Goal: Information Seeking & Learning: Learn about a topic

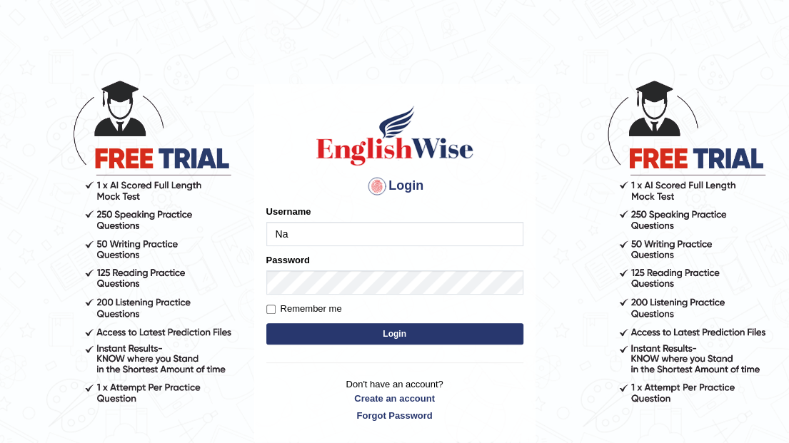
type input "Nafisa"
click at [364, 331] on button "Login" at bounding box center [394, 333] width 257 height 21
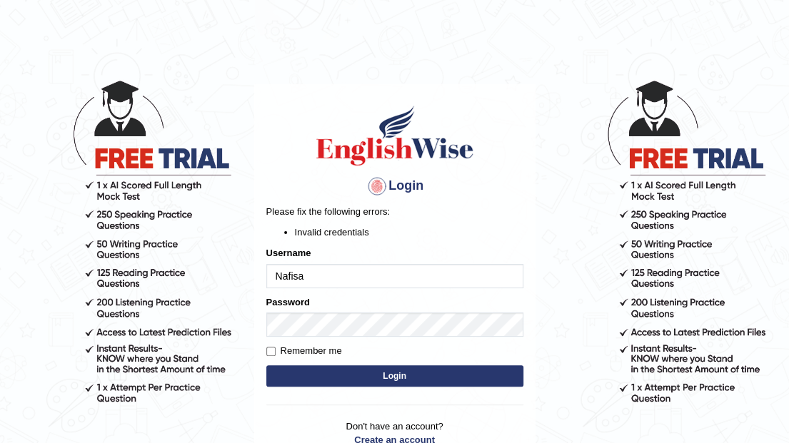
click at [510, 216] on p "Please fix the following errors:" at bounding box center [394, 212] width 257 height 14
click at [767, 281] on body "Login Please fix the following errors: Invalid credentials Username Nafisa Pass…" at bounding box center [394, 260] width 789 height 443
click at [301, 426] on p "Don't have an account? Create an account Forgot Password" at bounding box center [394, 442] width 257 height 44
click at [413, 371] on button "Login" at bounding box center [394, 375] width 257 height 21
click at [395, 340] on form "Please fix the following errors: Invalid credentials Username [PERSON_NAME] Pas…" at bounding box center [394, 297] width 257 height 185
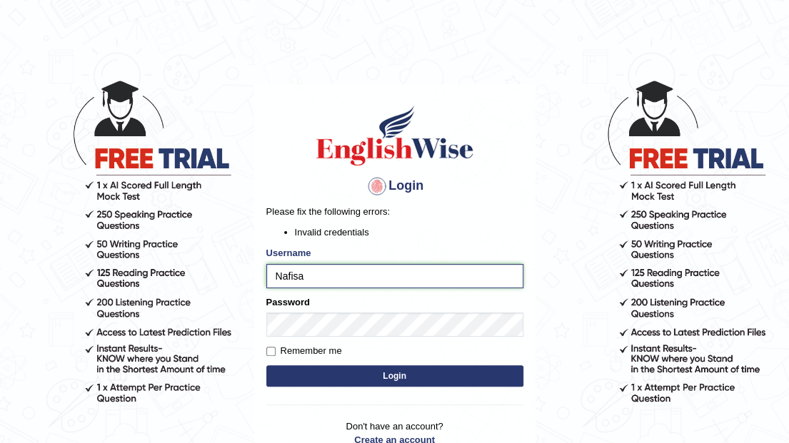
click at [367, 272] on input "Nafisa" at bounding box center [394, 276] width 257 height 24
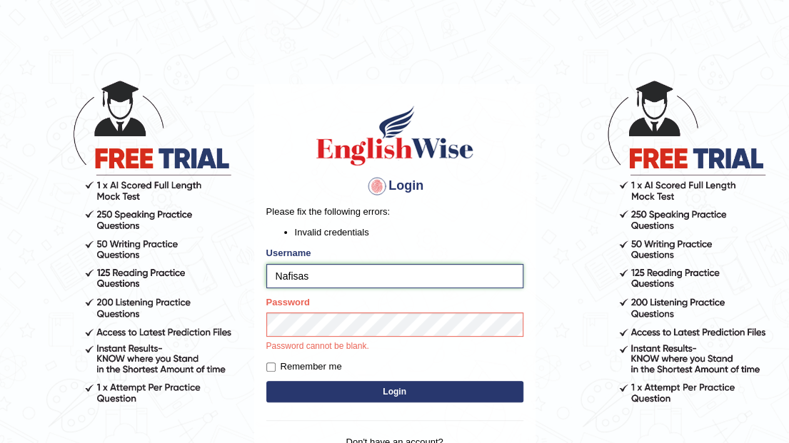
type input "Nafisa"
click at [381, 393] on button "Login" at bounding box center [394, 391] width 257 height 21
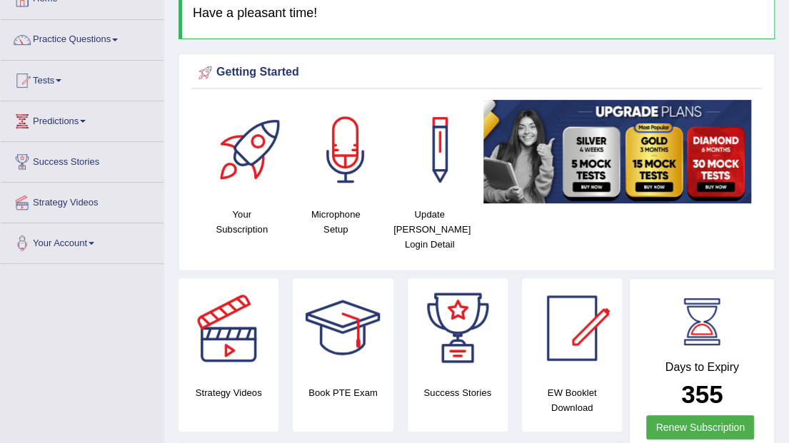
scroll to position [47, 0]
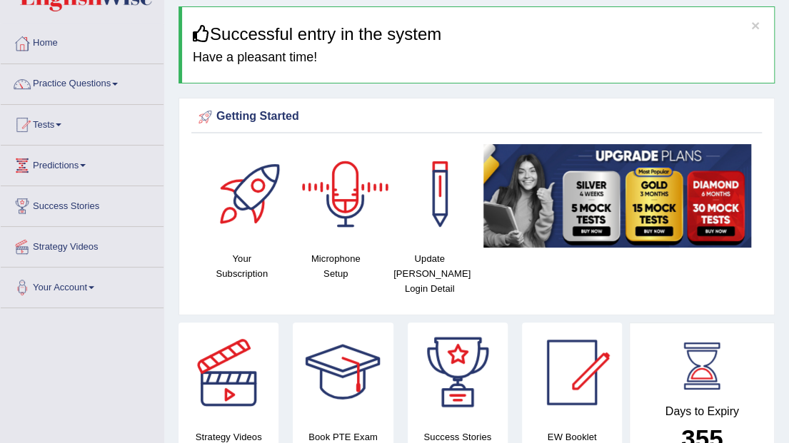
click at [346, 198] on div at bounding box center [346, 194] width 100 height 100
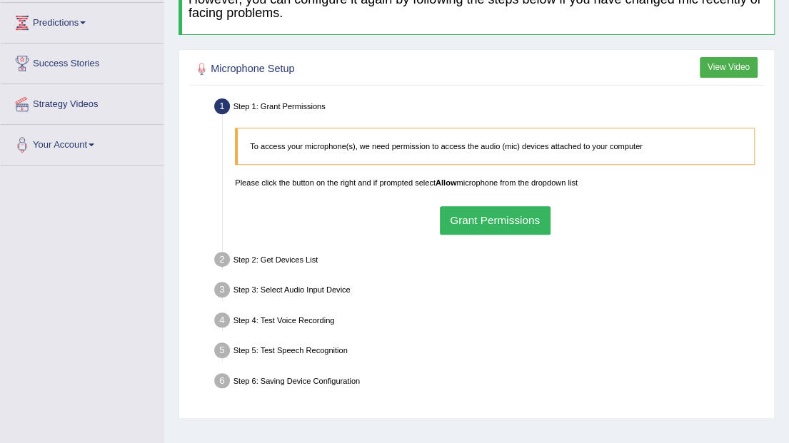
click at [457, 222] on button "Grant Permissions" at bounding box center [495, 220] width 111 height 28
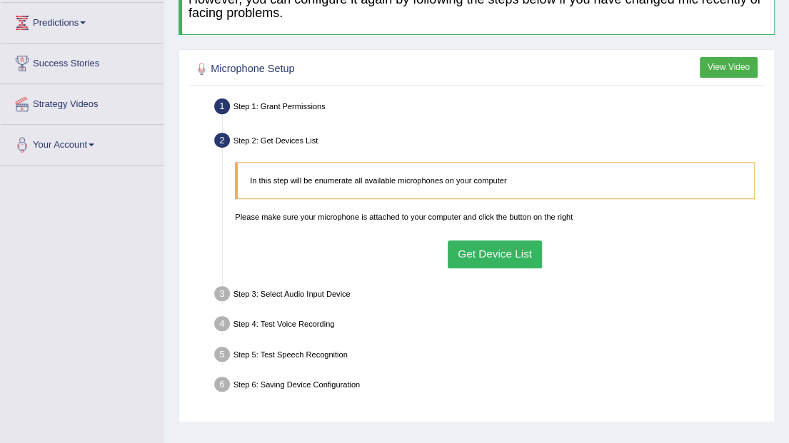
click at [503, 253] on button "Get Device List" at bounding box center [495, 255] width 95 height 28
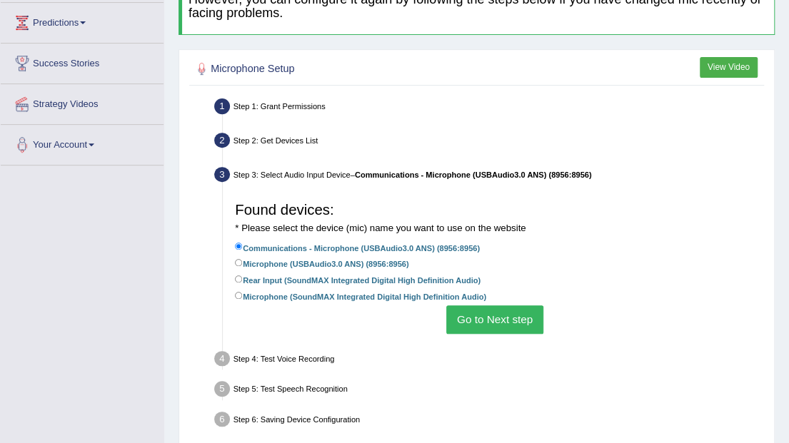
click at [493, 320] on button "Go to Next step" at bounding box center [494, 320] width 96 height 28
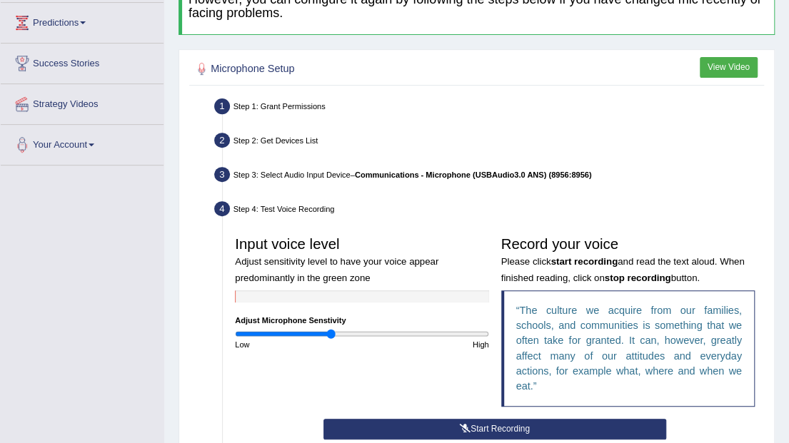
click at [476, 423] on button "Start Recording" at bounding box center [494, 429] width 342 height 21
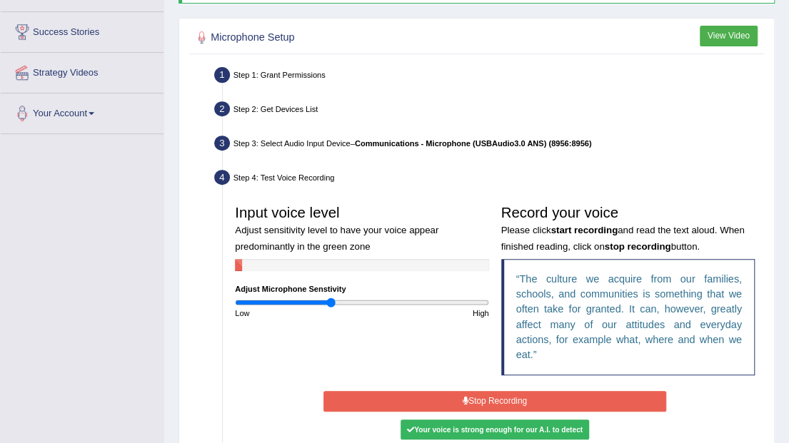
scroll to position [286, 0]
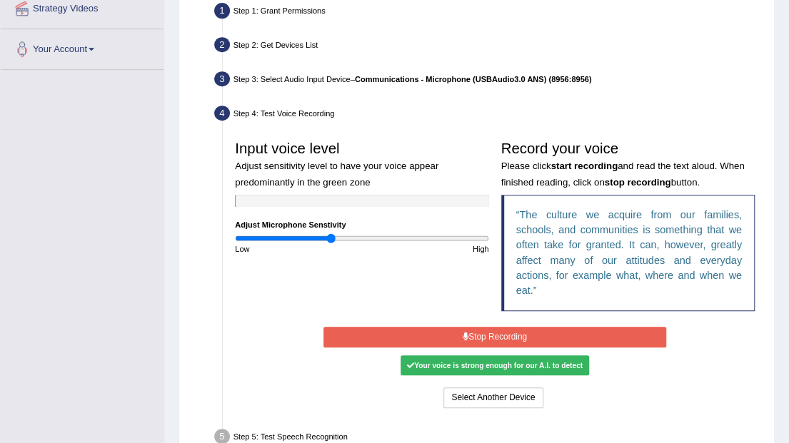
click at [485, 330] on button "Stop Recording" at bounding box center [494, 337] width 342 height 21
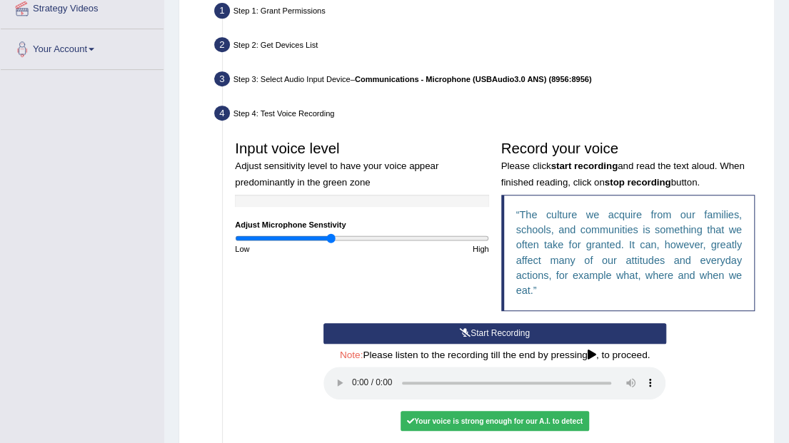
click at [594, 351] on icon at bounding box center [591, 355] width 9 height 10
click at [596, 353] on icon at bounding box center [591, 355] width 9 height 10
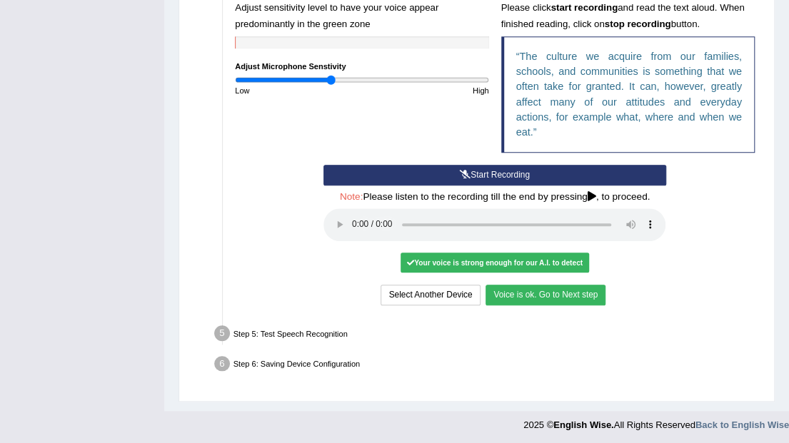
click at [540, 293] on button "Voice is ok. Go to Next step" at bounding box center [545, 295] width 120 height 21
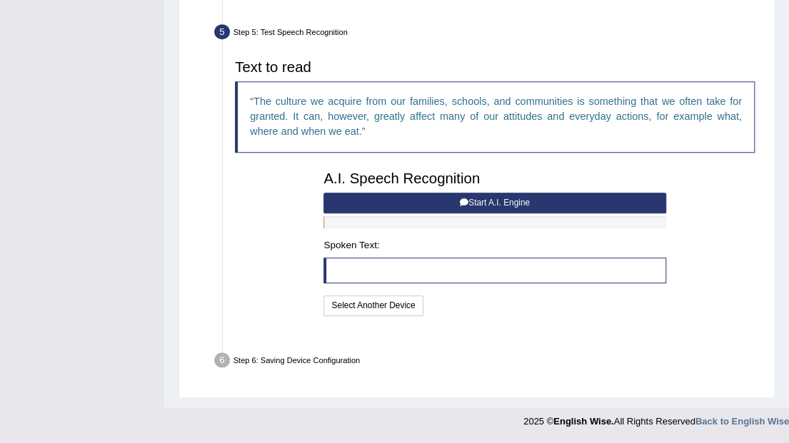
scroll to position [381, 0]
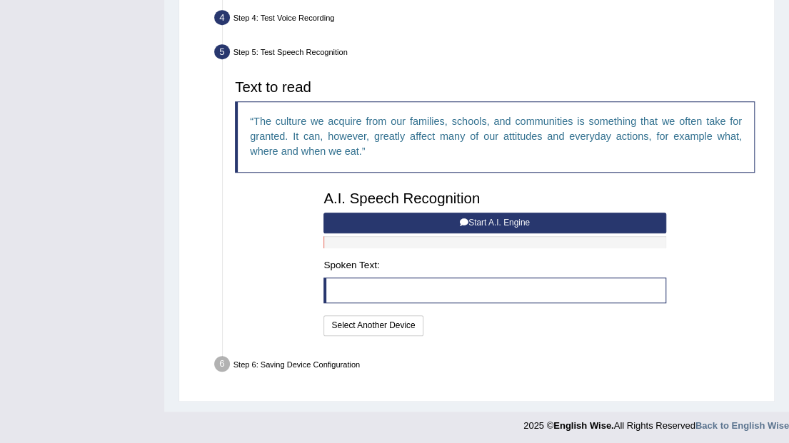
click at [501, 221] on button "Start A.I. Engine" at bounding box center [494, 223] width 342 height 21
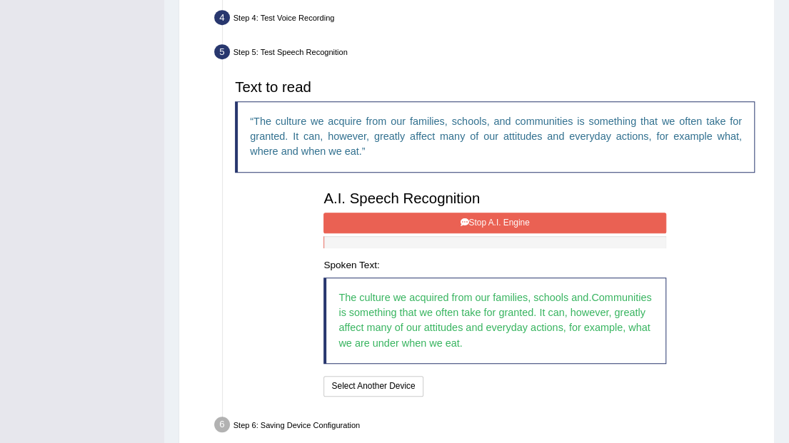
click at [478, 220] on button "Stop A.I. Engine" at bounding box center [494, 223] width 342 height 21
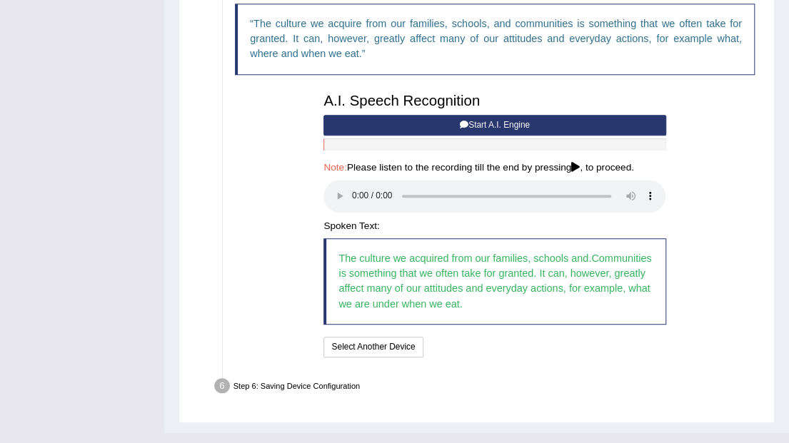
scroll to position [501, 0]
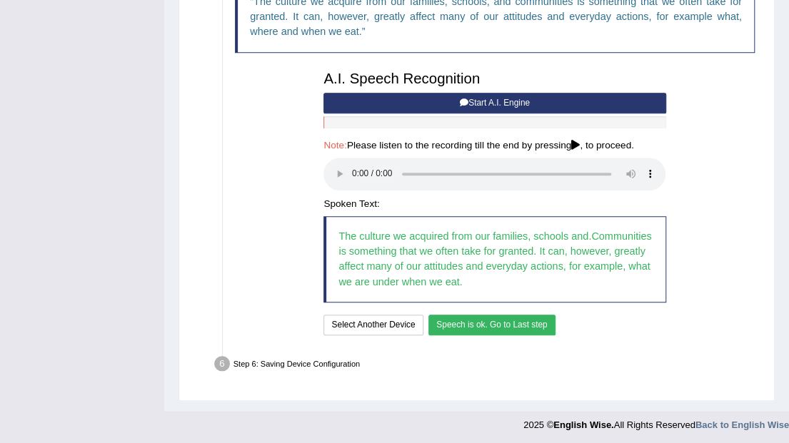
click at [459, 316] on button "Speech is ok. Go to Last step" at bounding box center [491, 325] width 127 height 21
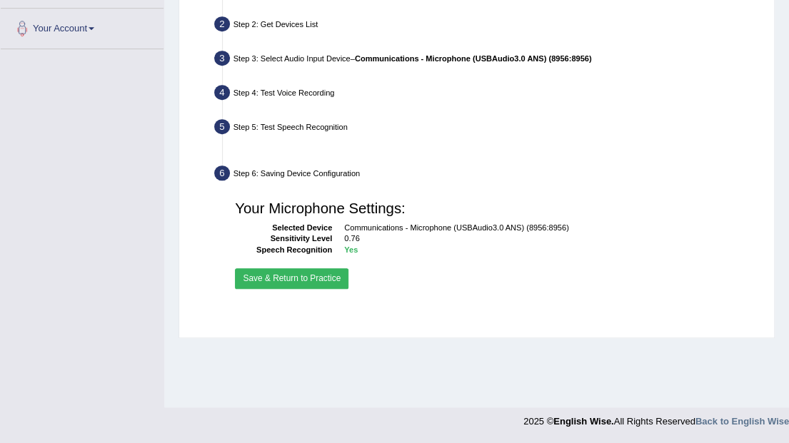
scroll to position [306, 0]
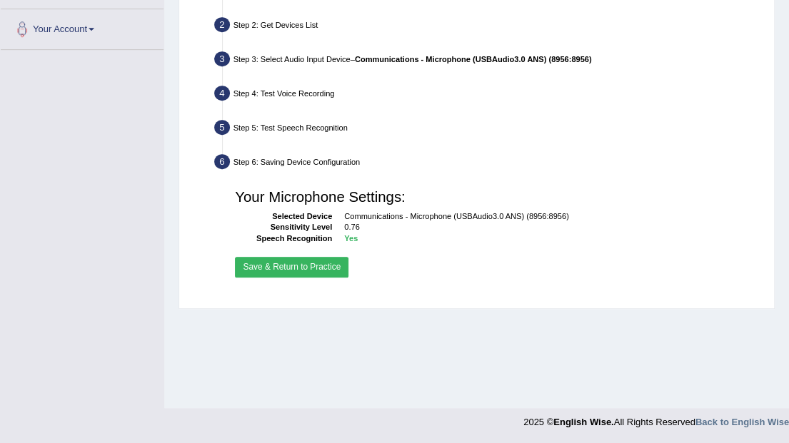
click at [316, 267] on button "Save & Return to Practice" at bounding box center [291, 267] width 113 height 21
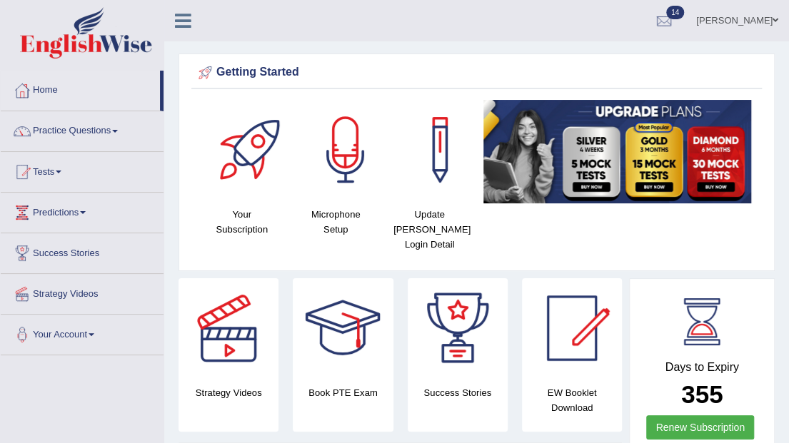
drag, startPoint x: 0, startPoint y: 0, endPoint x: 117, endPoint y: 131, distance: 175.9
click at [117, 131] on span at bounding box center [115, 131] width 6 height 3
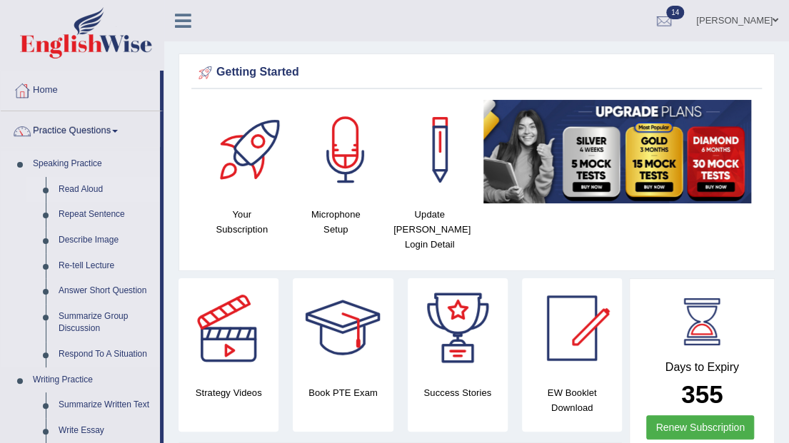
click at [86, 186] on link "Read Aloud" at bounding box center [106, 190] width 108 height 26
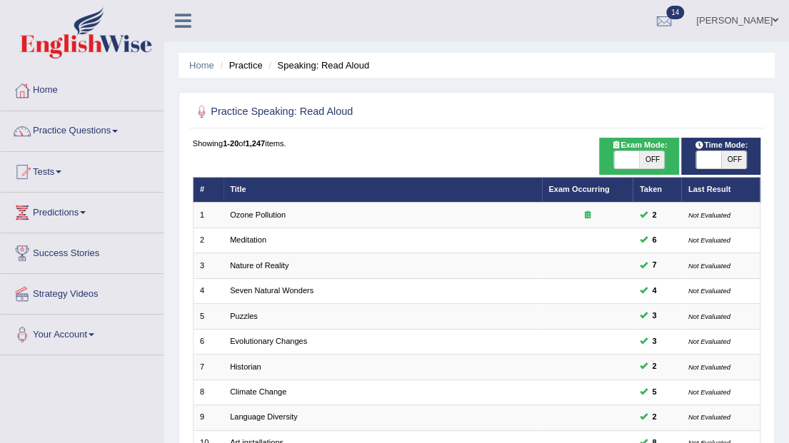
click at [739, 160] on span "OFF" at bounding box center [733, 159] width 25 height 17
checkbox input "true"
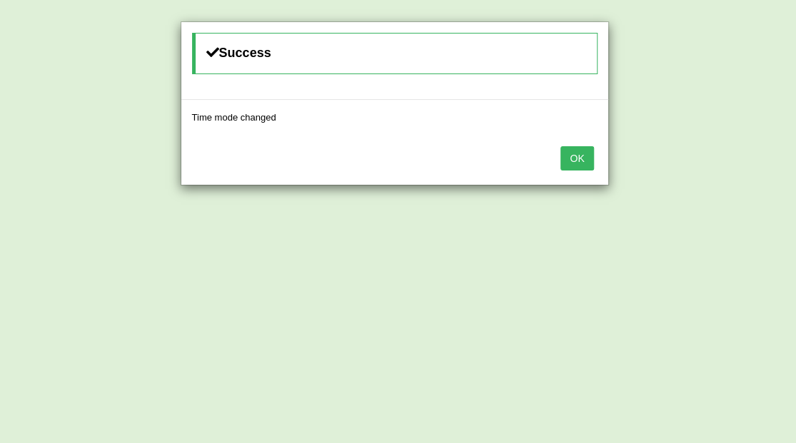
click at [587, 158] on button "OK" at bounding box center [576, 158] width 33 height 24
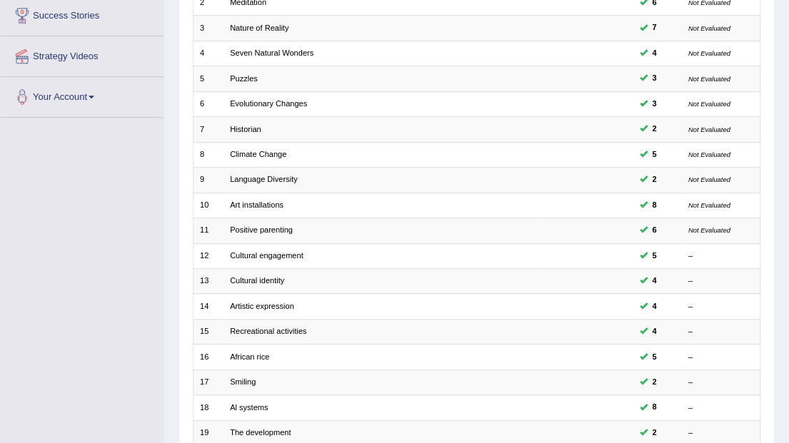
scroll to position [375, 0]
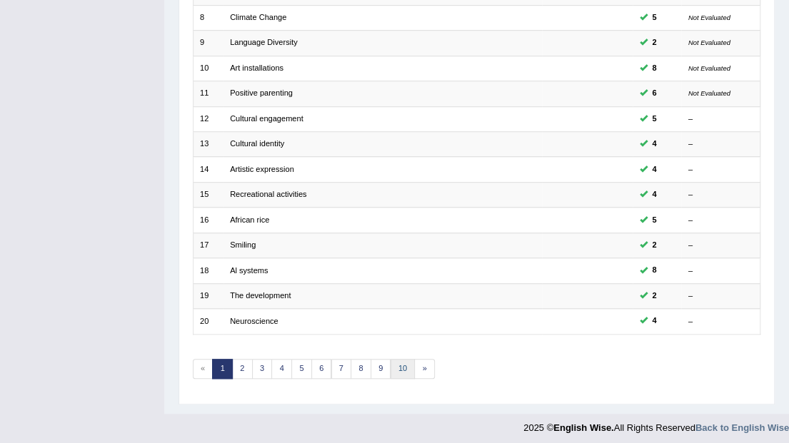
click at [398, 366] on link "10" at bounding box center [402, 369] width 25 height 20
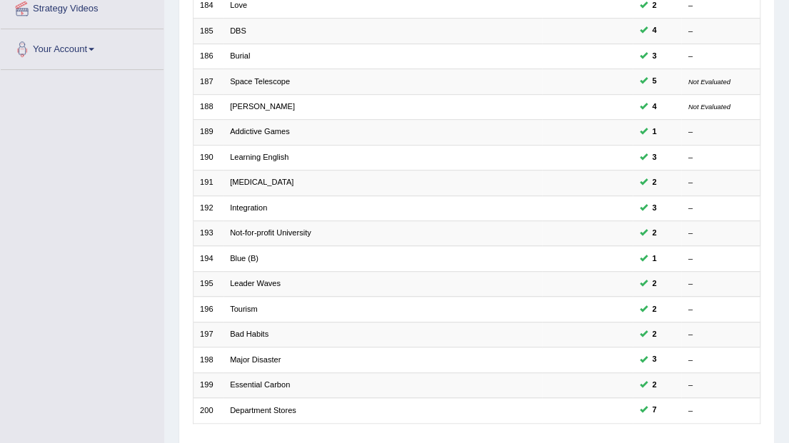
scroll to position [375, 0]
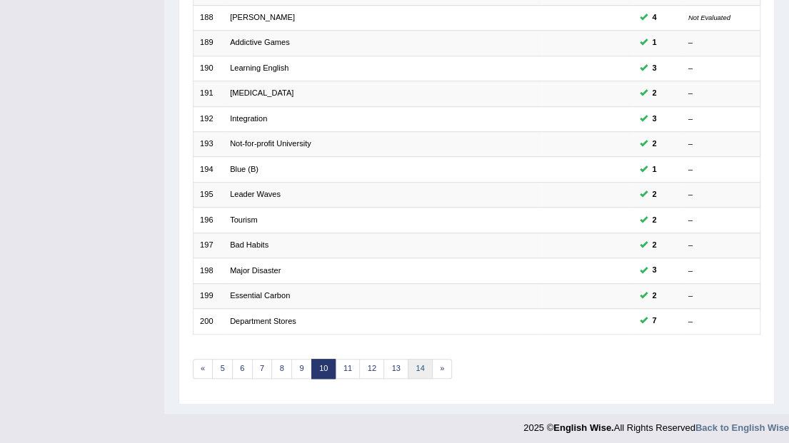
click at [413, 364] on link "14" at bounding box center [420, 369] width 25 height 20
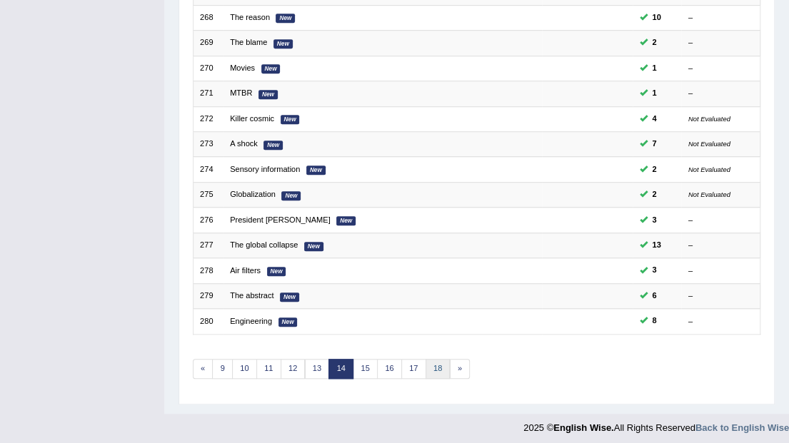
click at [428, 363] on link "18" at bounding box center [437, 369] width 25 height 20
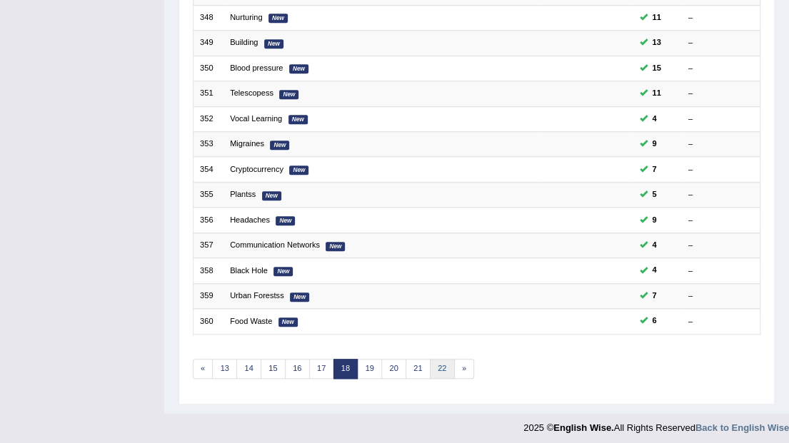
click at [436, 360] on link "22" at bounding box center [442, 369] width 25 height 20
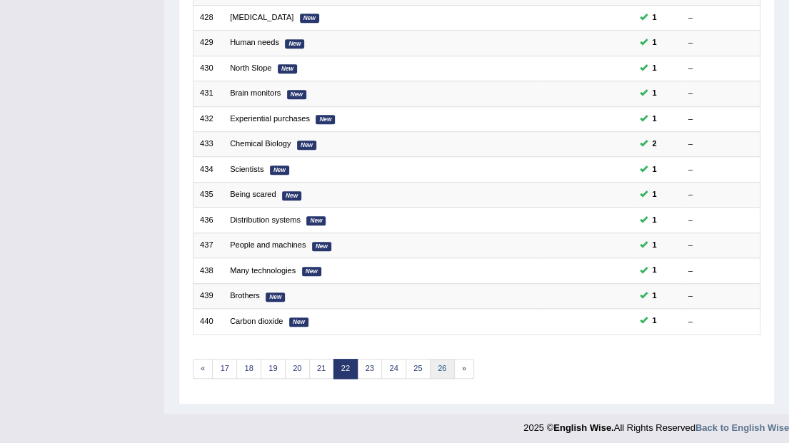
click at [436, 360] on link "26" at bounding box center [442, 369] width 25 height 20
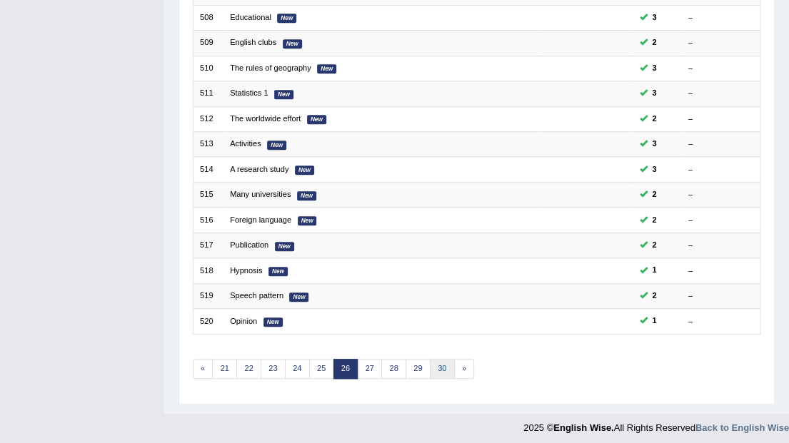
click at [436, 360] on link "30" at bounding box center [442, 369] width 25 height 20
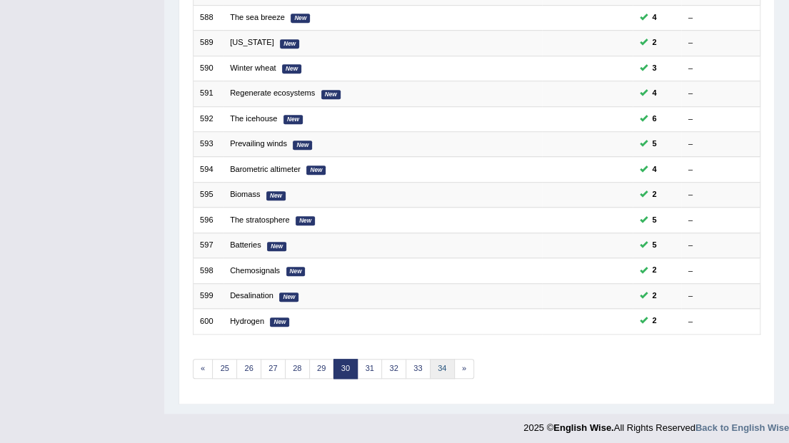
click at [436, 360] on link "34" at bounding box center [442, 369] width 25 height 20
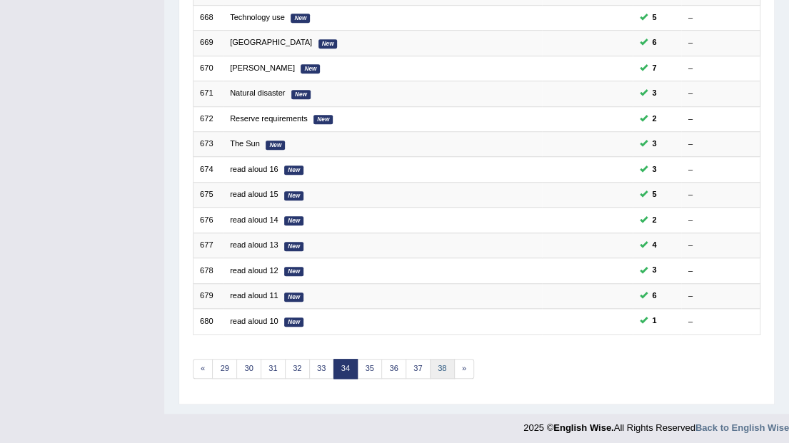
click at [436, 360] on link "38" at bounding box center [442, 369] width 25 height 20
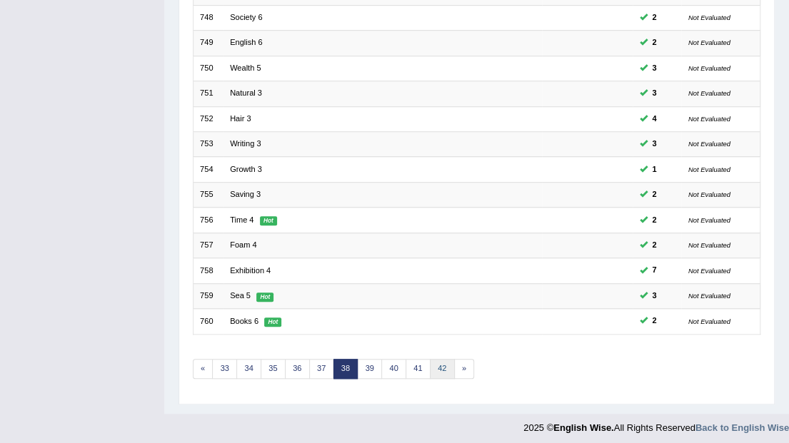
click at [436, 360] on link "42" at bounding box center [442, 369] width 25 height 20
click at [435, 363] on link "46" at bounding box center [442, 369] width 25 height 20
click at [373, 366] on link "47" at bounding box center [369, 369] width 25 height 20
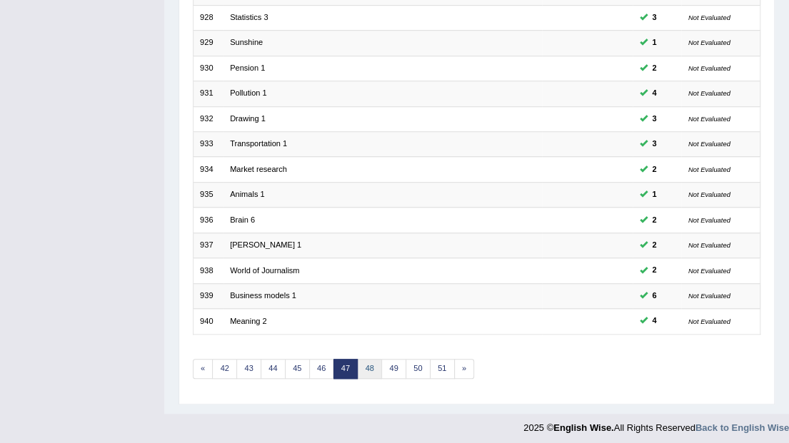
click at [369, 365] on link "48" at bounding box center [369, 369] width 25 height 20
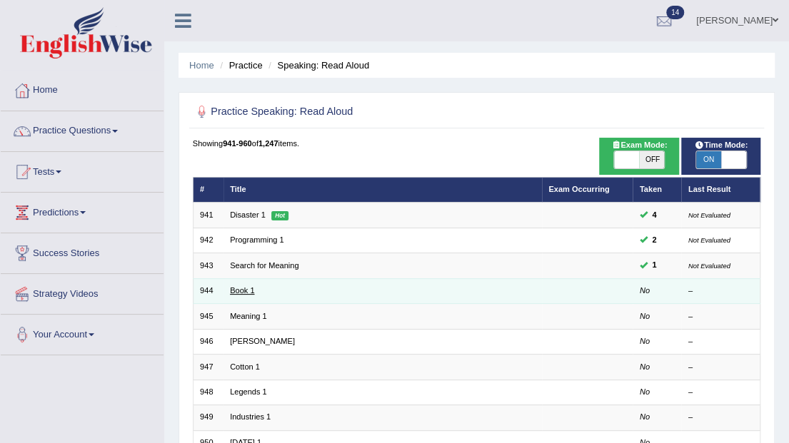
click at [238, 290] on link "Book 1" at bounding box center [242, 290] width 24 height 9
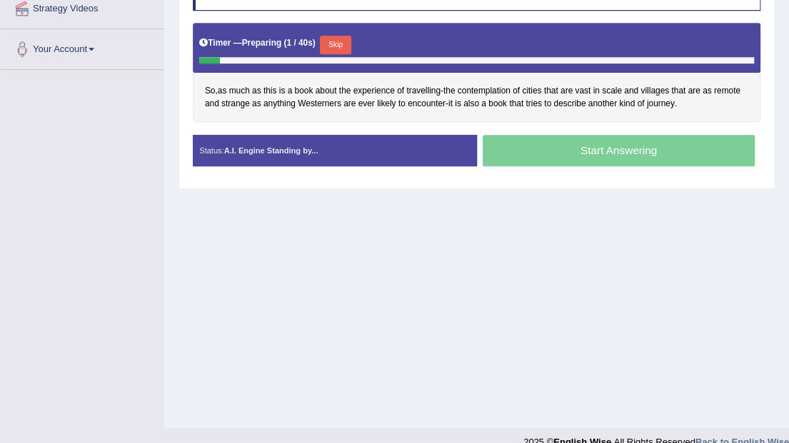
scroll to position [238, 0]
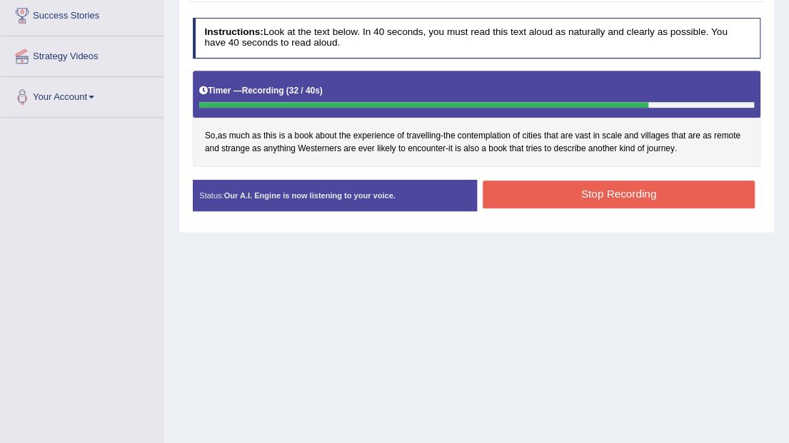
click at [575, 190] on button "Stop Recording" at bounding box center [619, 195] width 272 height 28
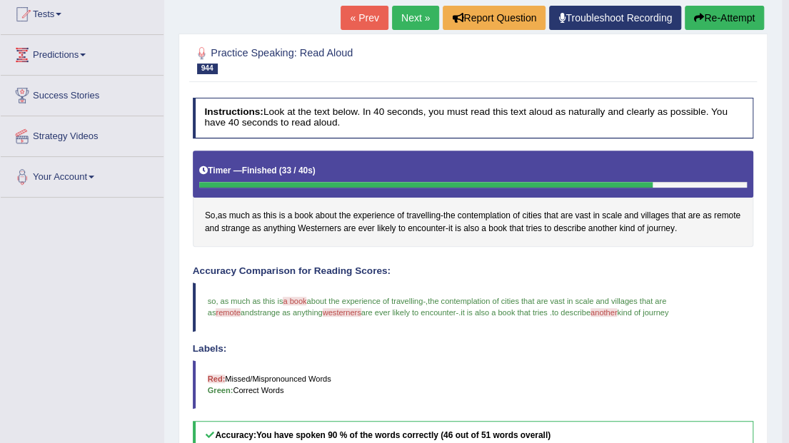
scroll to position [156, 0]
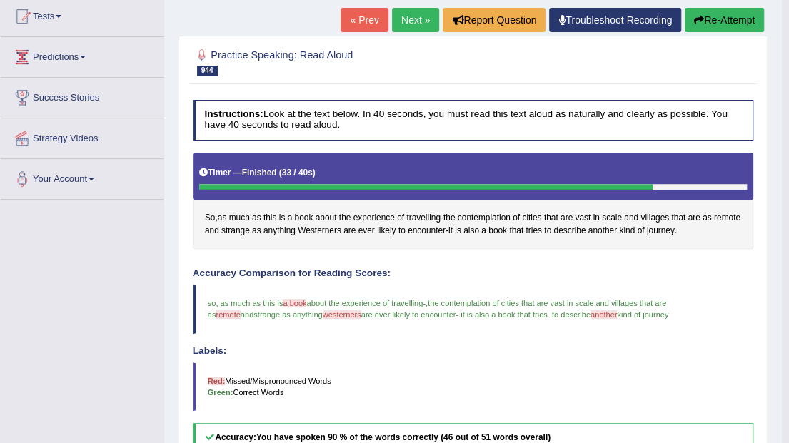
click at [717, 19] on button "Re-Attempt" at bounding box center [724, 20] width 79 height 24
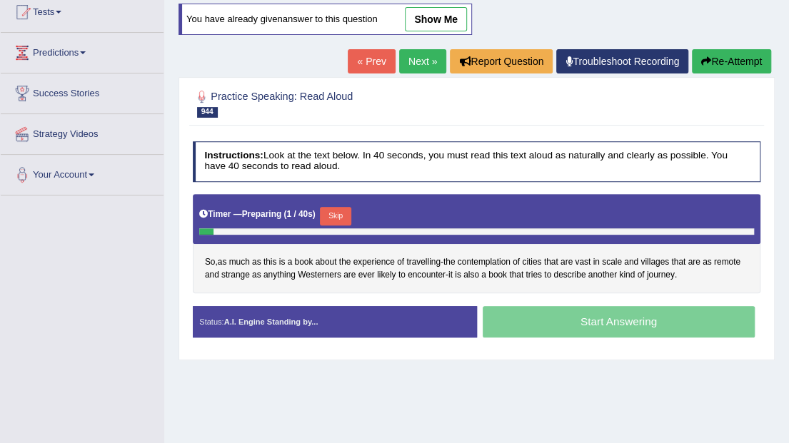
click at [337, 216] on button "Skip" at bounding box center [335, 216] width 31 height 19
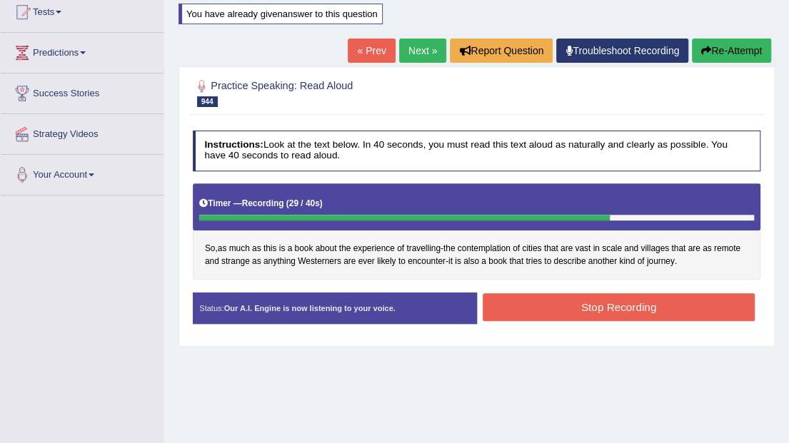
click at [604, 304] on button "Stop Recording" at bounding box center [619, 307] width 272 height 28
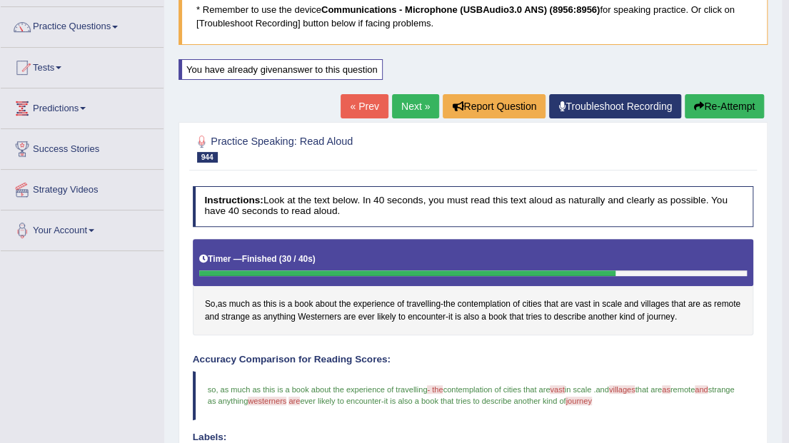
scroll to position [96, 0]
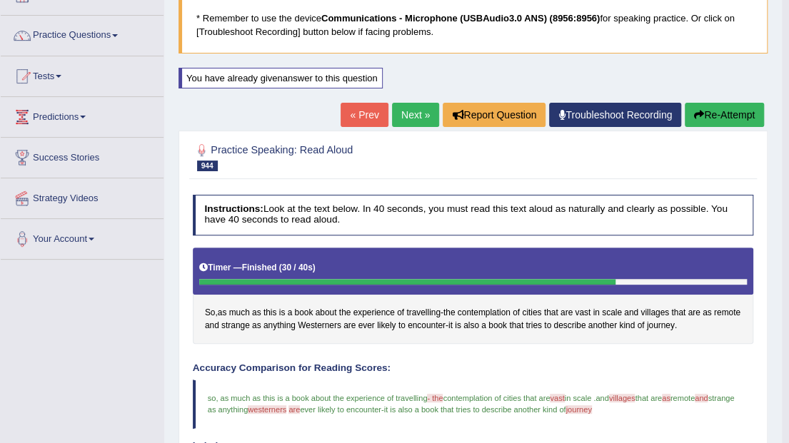
click at [725, 113] on button "Re-Attempt" at bounding box center [724, 115] width 79 height 24
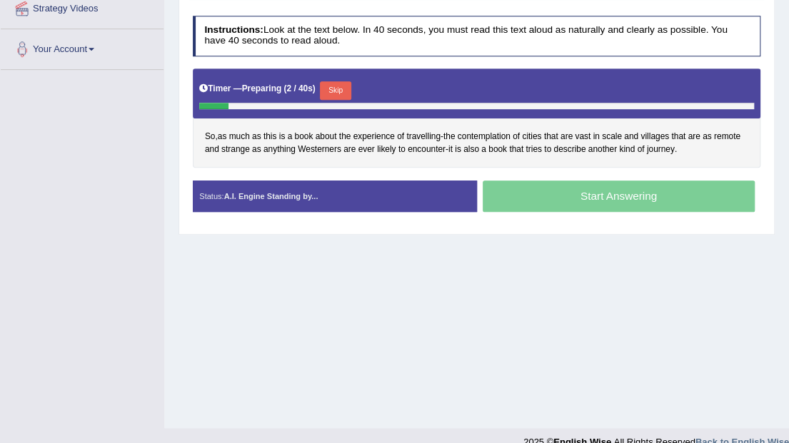
click at [337, 89] on button "Skip" at bounding box center [335, 90] width 31 height 19
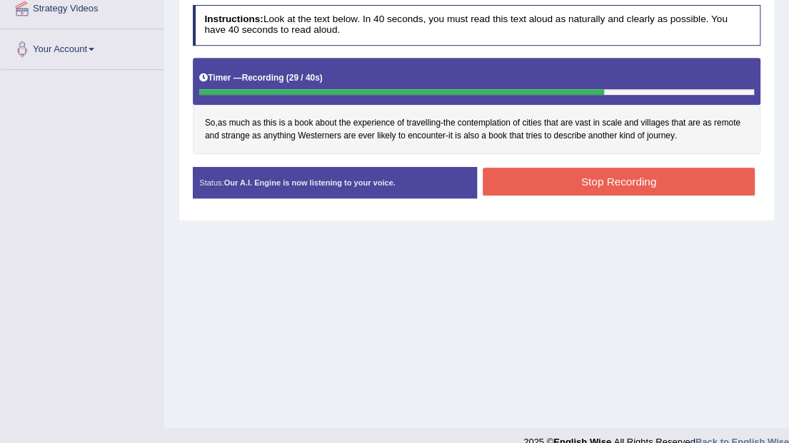
click at [604, 175] on button "Stop Recording" at bounding box center [619, 182] width 272 height 28
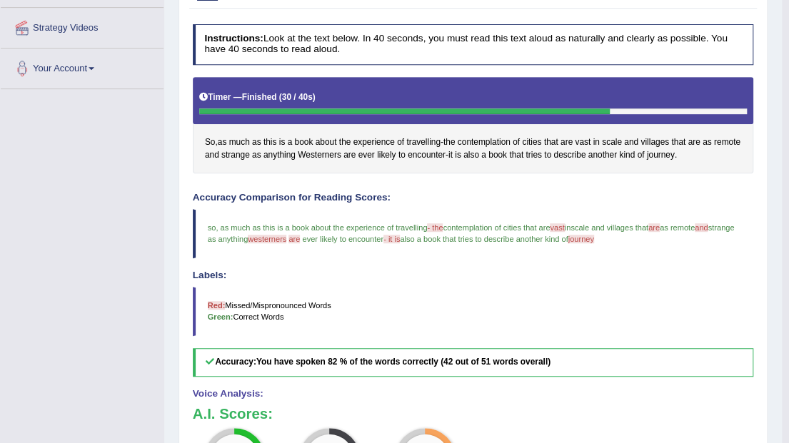
scroll to position [143, 0]
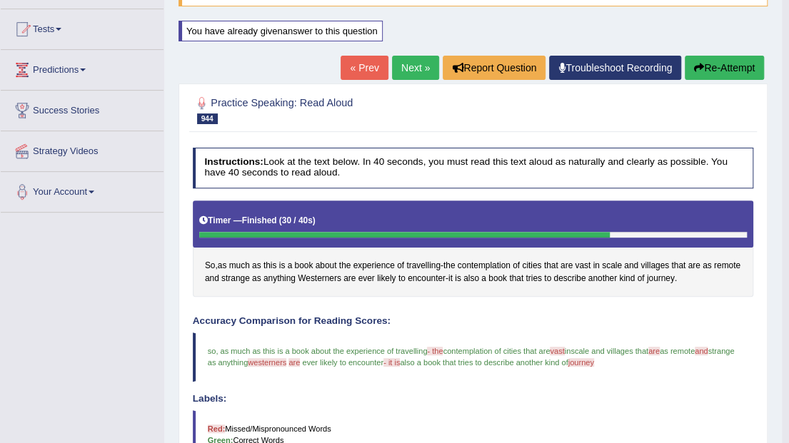
click at [707, 74] on button "Re-Attempt" at bounding box center [724, 68] width 79 height 24
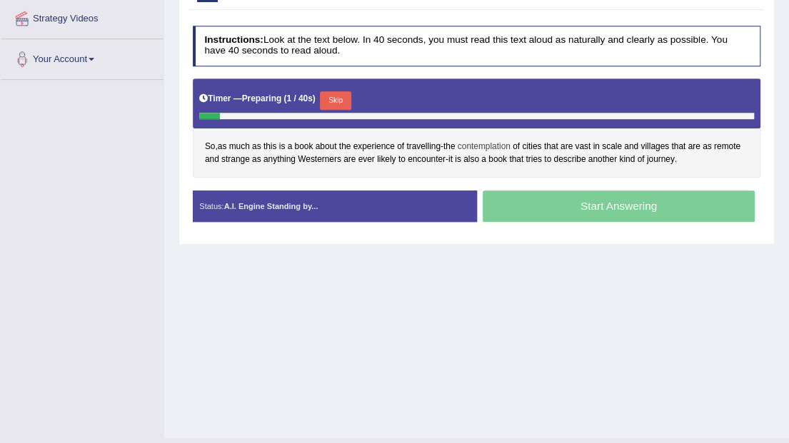
scroll to position [286, 0]
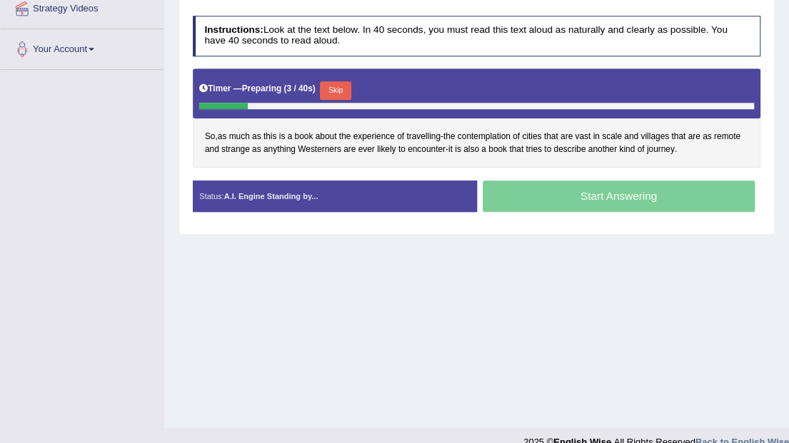
click at [330, 86] on button "Skip" at bounding box center [335, 90] width 31 height 19
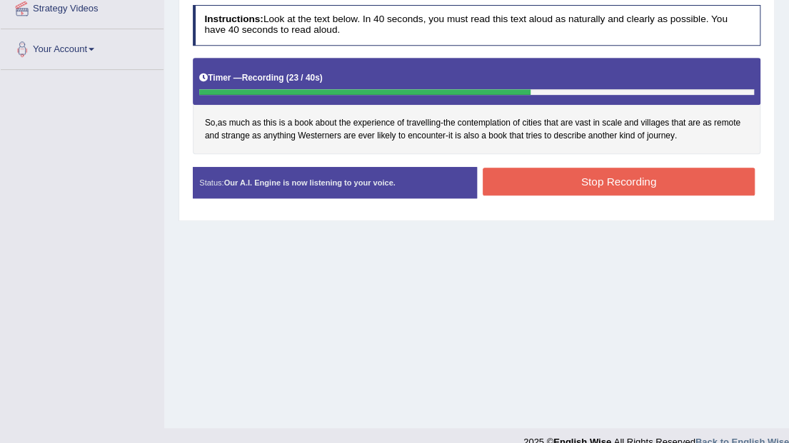
click at [561, 176] on button "Stop Recording" at bounding box center [619, 182] width 272 height 28
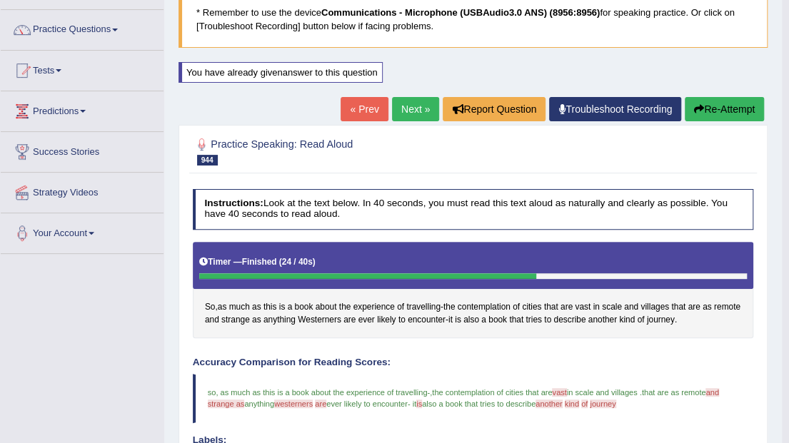
scroll to position [96, 0]
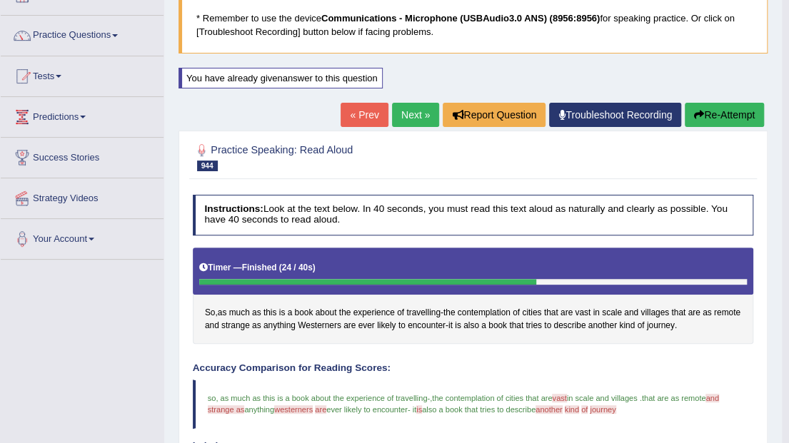
click at [408, 120] on link "Next »" at bounding box center [415, 115] width 47 height 24
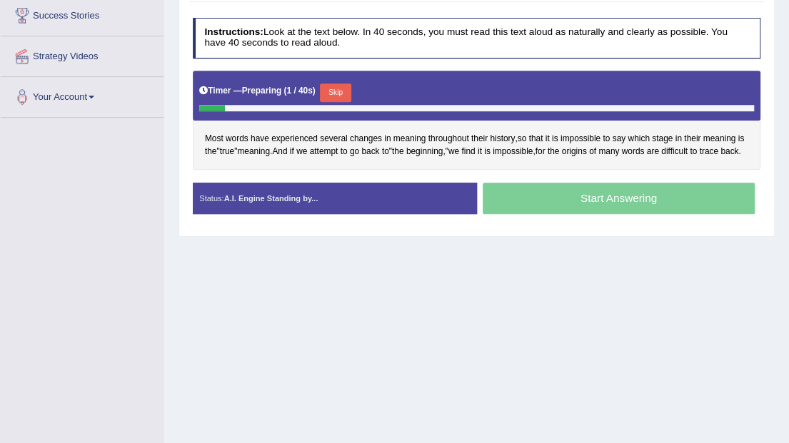
scroll to position [238, 0]
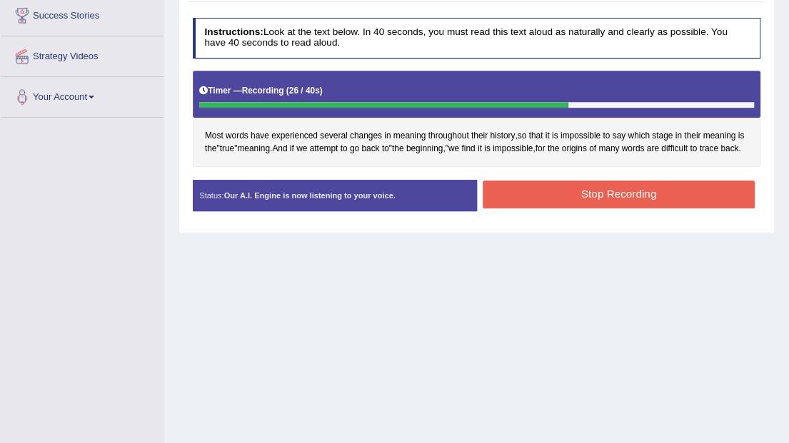
click at [533, 204] on button "Stop Recording" at bounding box center [619, 195] width 272 height 28
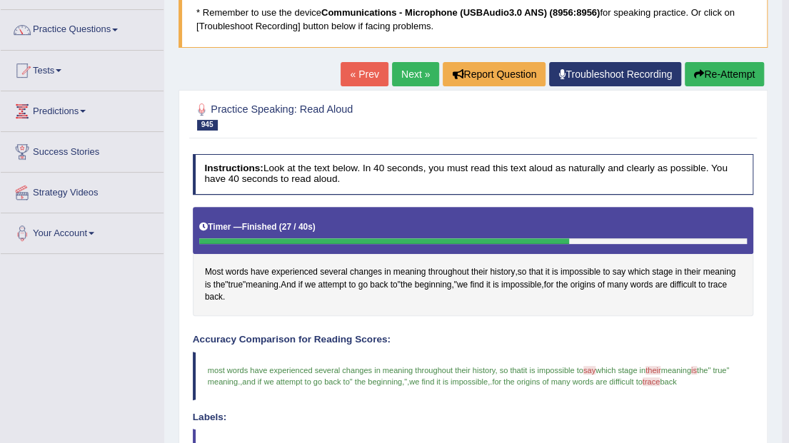
scroll to position [95, 0]
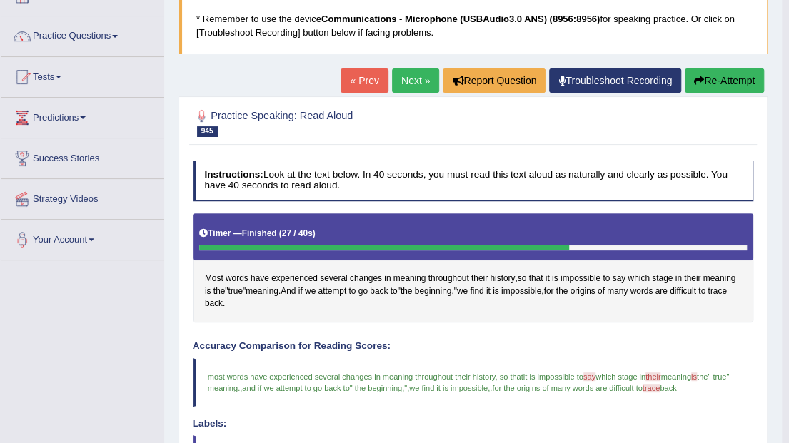
click at [409, 79] on link "Next »" at bounding box center [415, 81] width 47 height 24
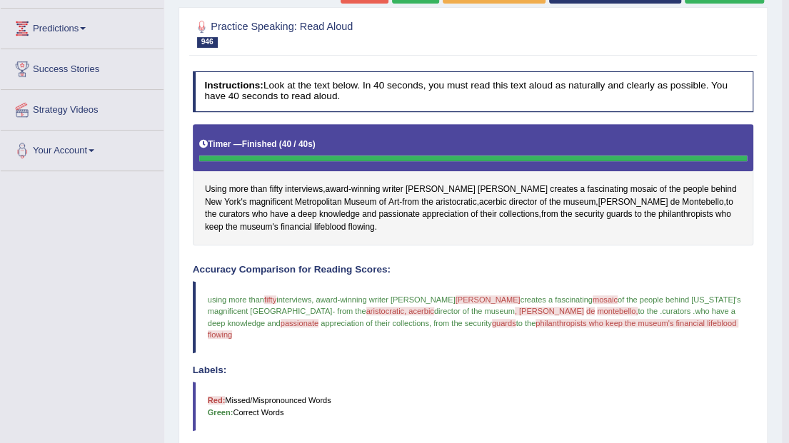
scroll to position [95, 0]
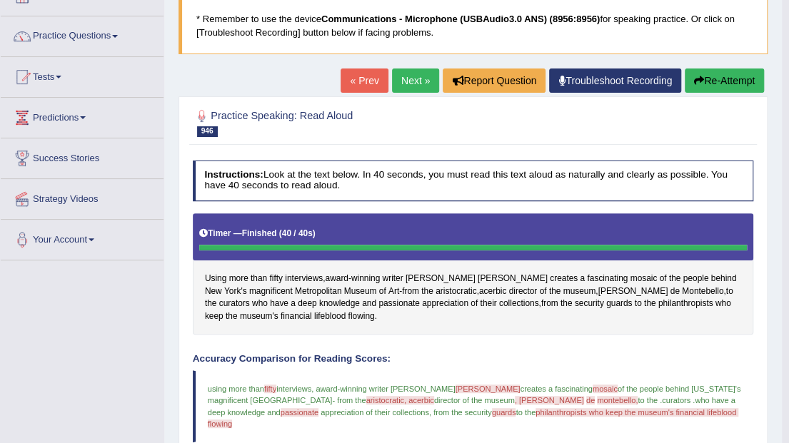
click at [720, 76] on button "Re-Attempt" at bounding box center [724, 81] width 79 height 24
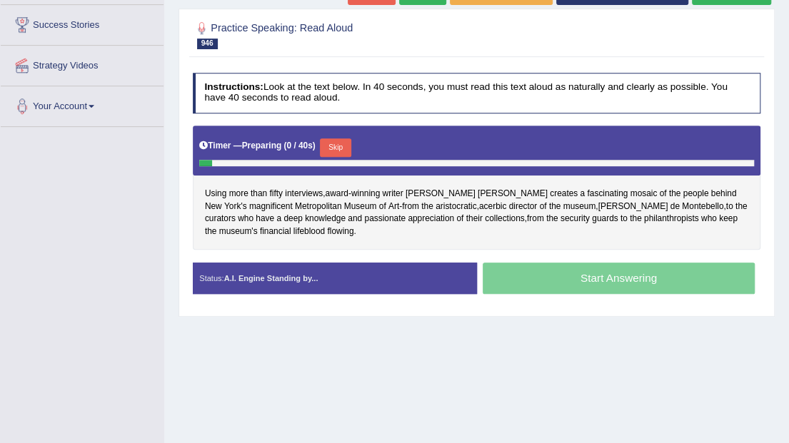
scroll to position [238, 0]
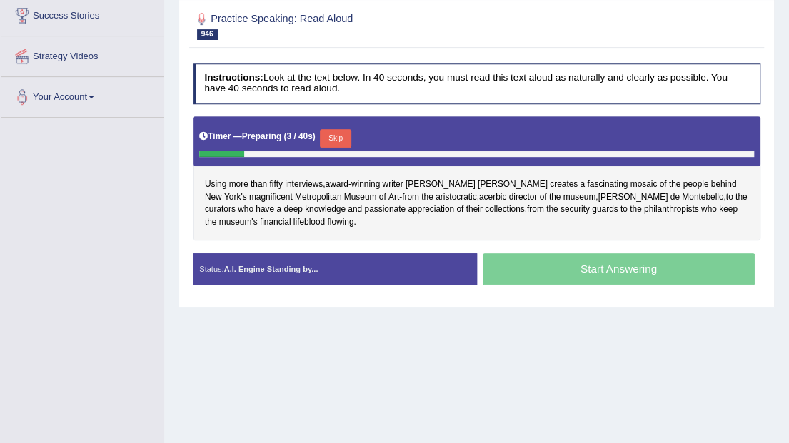
click at [325, 133] on button "Skip" at bounding box center [335, 138] width 31 height 19
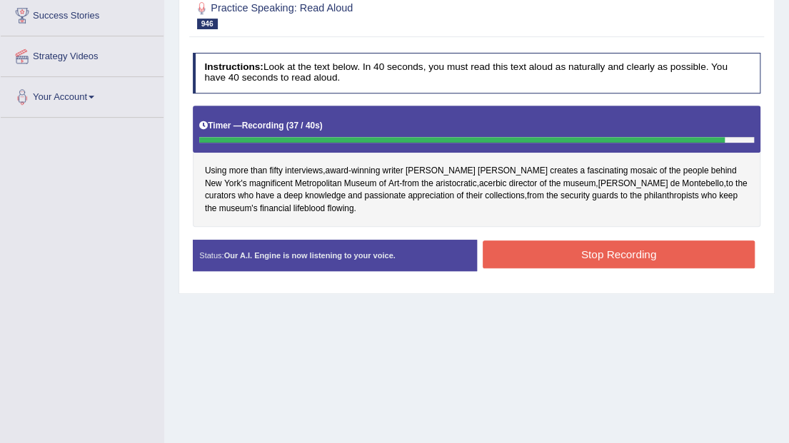
click at [571, 246] on button "Stop Recording" at bounding box center [619, 255] width 272 height 28
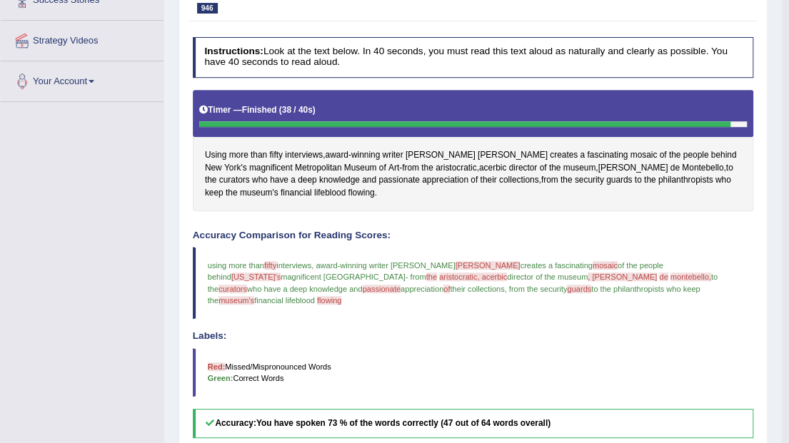
scroll to position [143, 0]
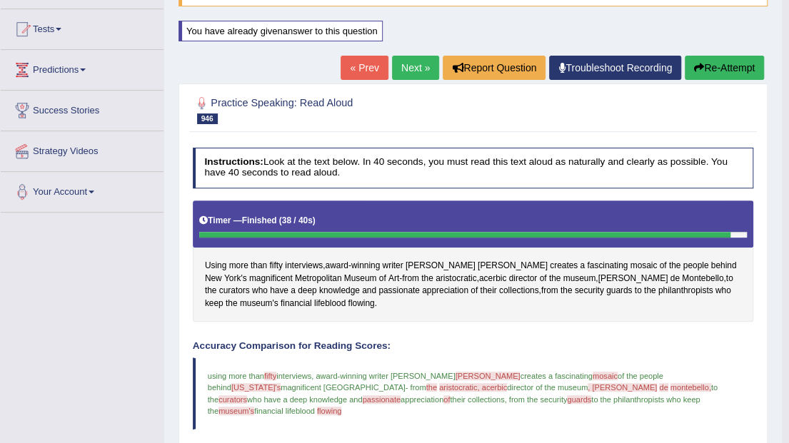
click at [418, 73] on link "Next »" at bounding box center [415, 68] width 47 height 24
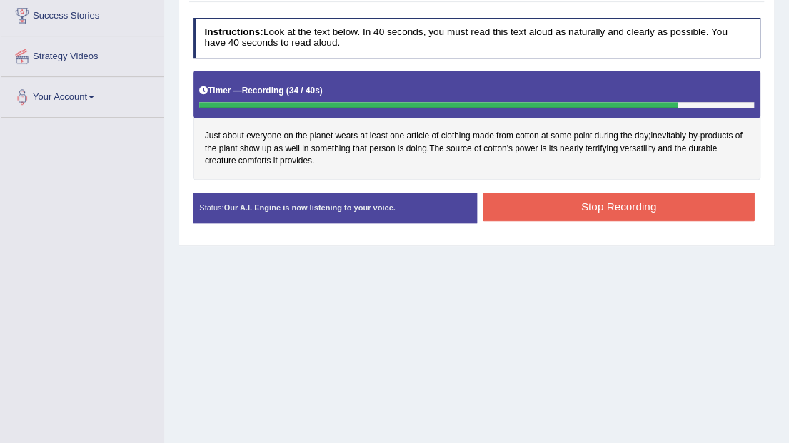
click at [560, 208] on button "Stop Recording" at bounding box center [619, 207] width 272 height 28
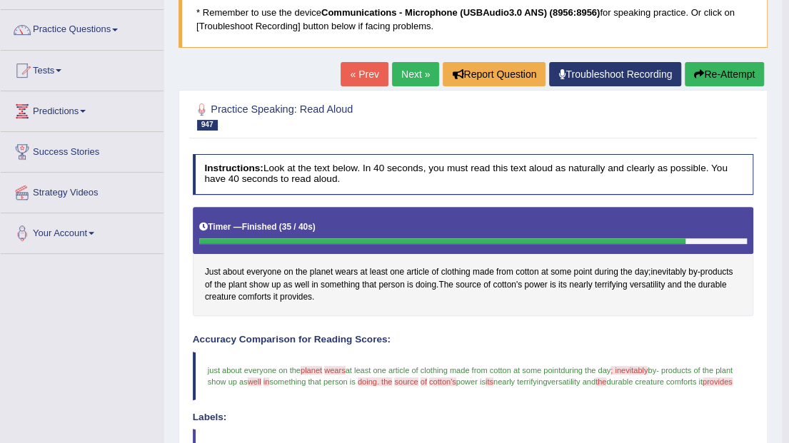
scroll to position [95, 0]
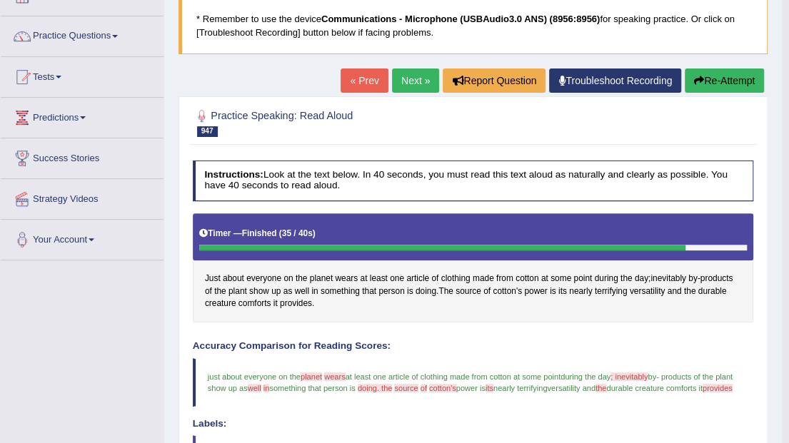
click at [720, 84] on button "Re-Attempt" at bounding box center [724, 81] width 79 height 24
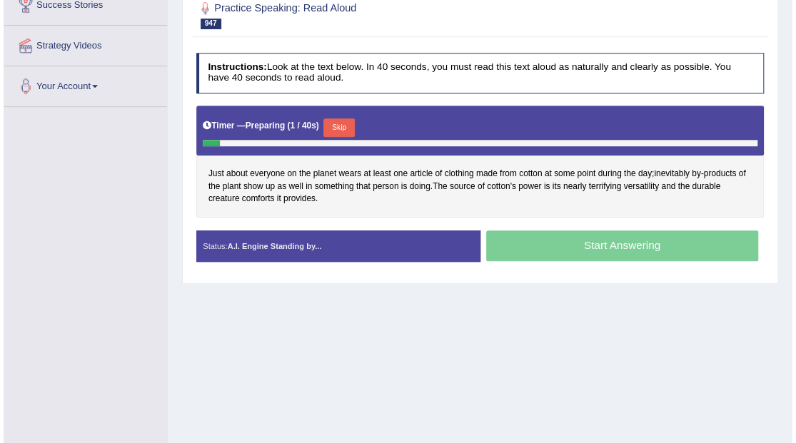
scroll to position [238, 0]
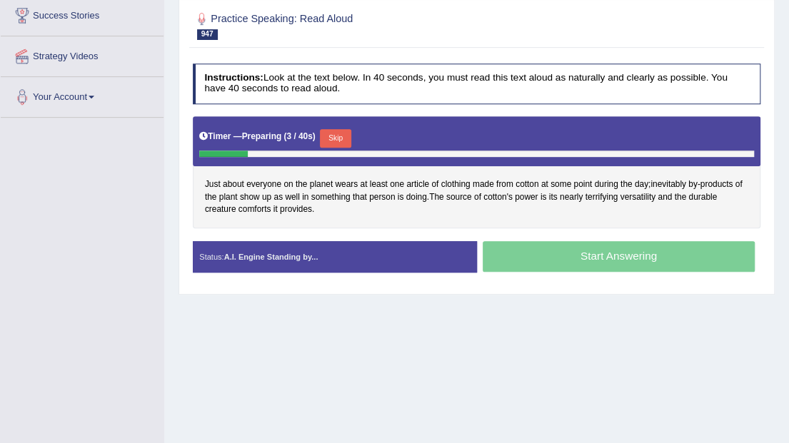
click at [330, 132] on button "Skip" at bounding box center [335, 138] width 31 height 19
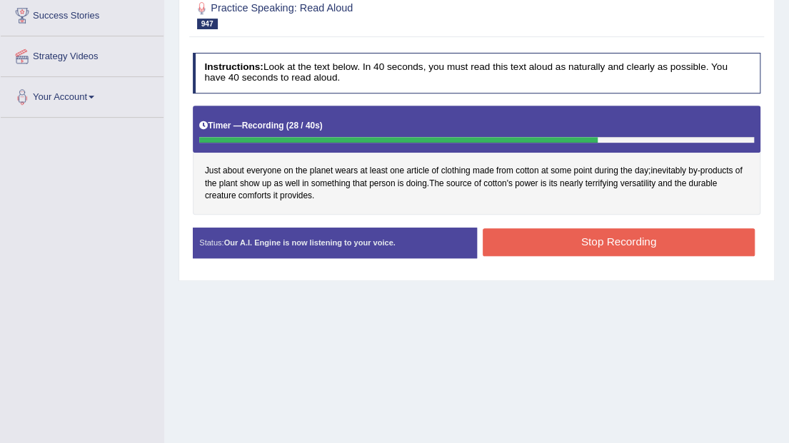
click at [585, 237] on button "Stop Recording" at bounding box center [619, 242] width 272 height 28
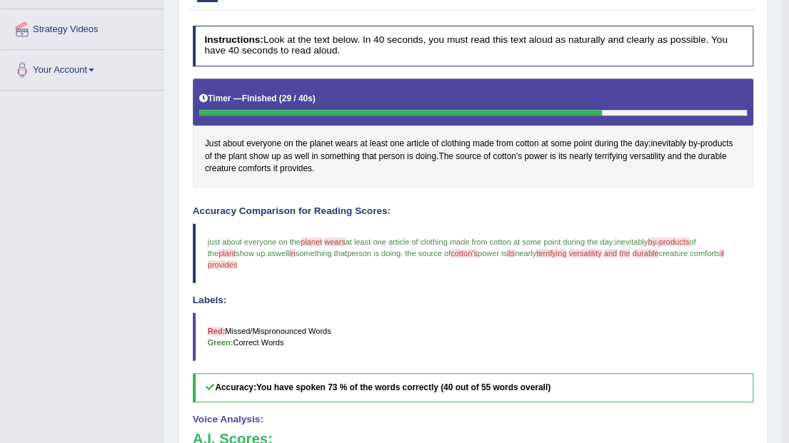
scroll to position [95, 0]
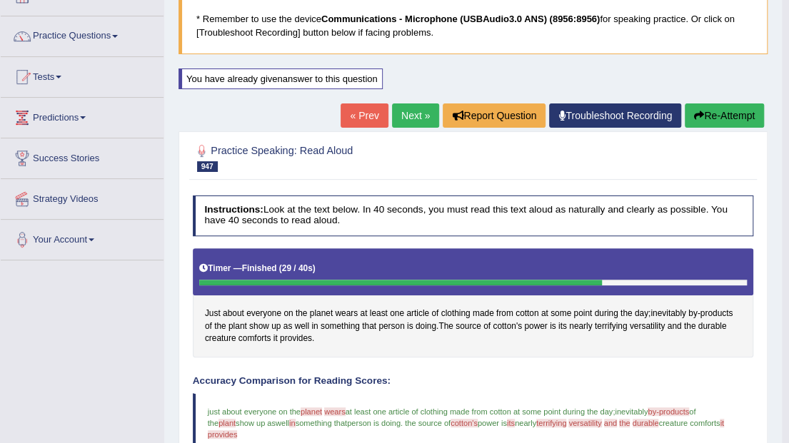
click at [413, 117] on link "Next »" at bounding box center [415, 116] width 47 height 24
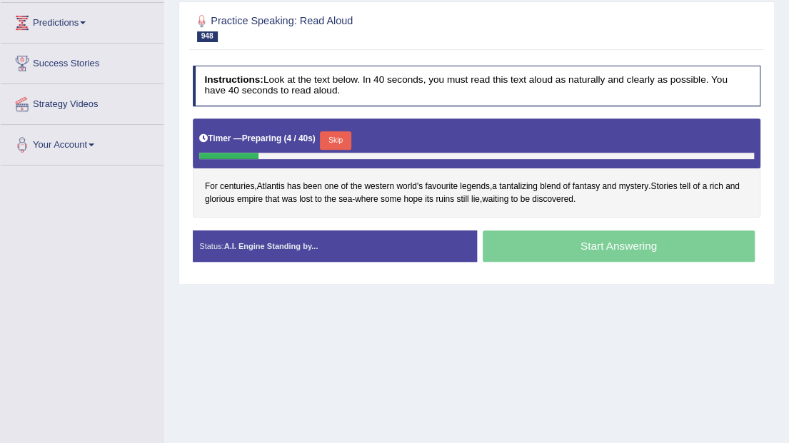
scroll to position [190, 0]
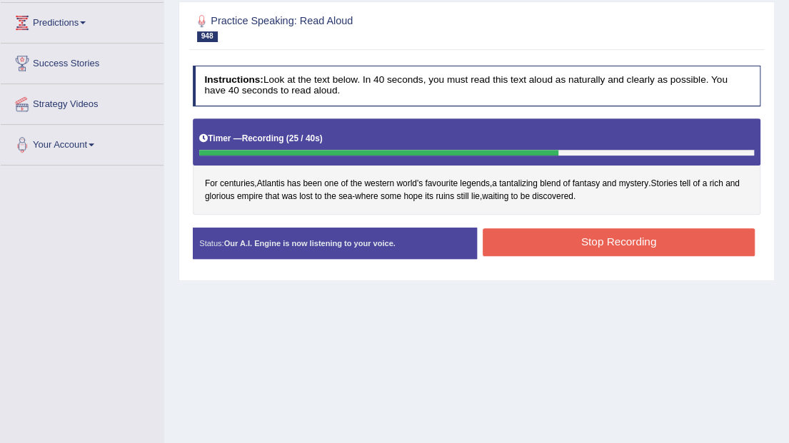
click at [585, 244] on button "Stop Recording" at bounding box center [619, 242] width 272 height 28
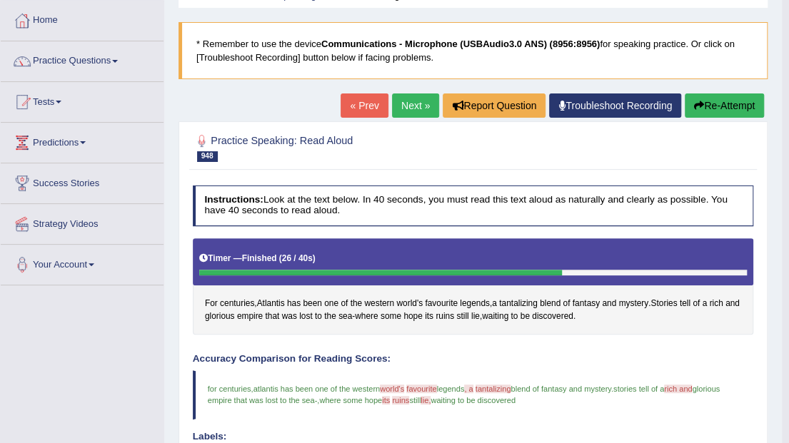
scroll to position [61, 0]
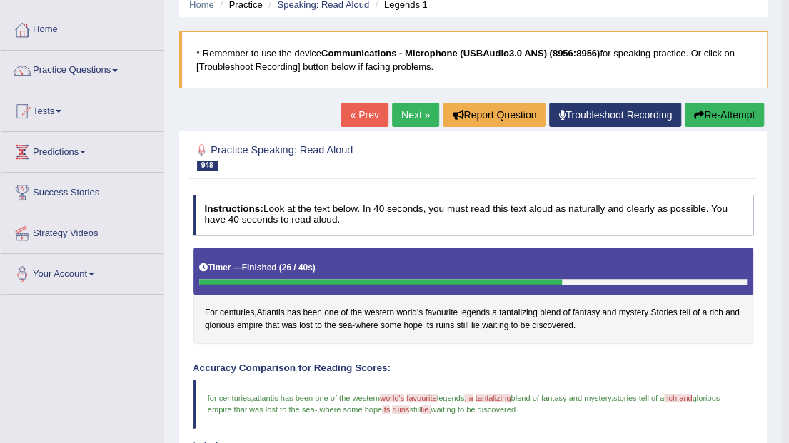
click at [713, 116] on button "Re-Attempt" at bounding box center [724, 115] width 79 height 24
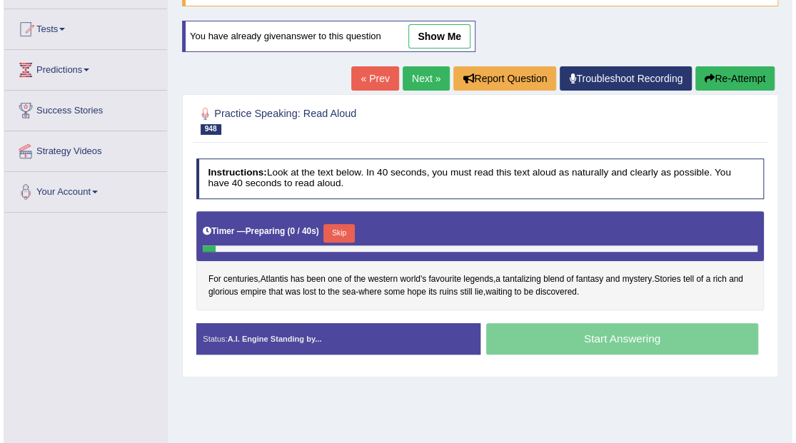
scroll to position [203, 0]
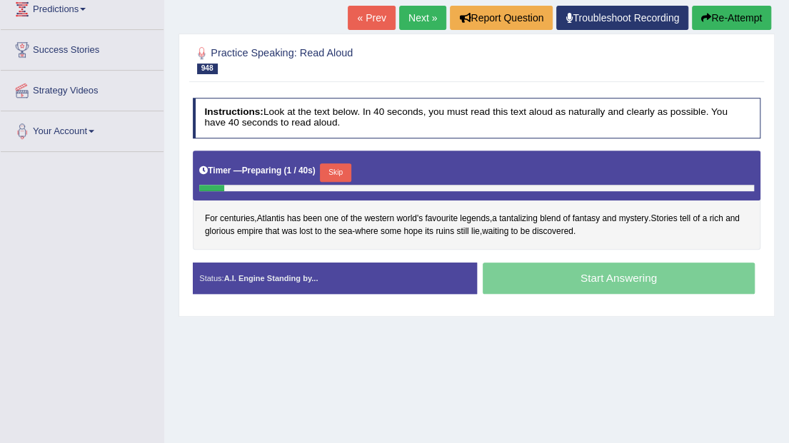
click at [338, 171] on button "Skip" at bounding box center [335, 172] width 31 height 19
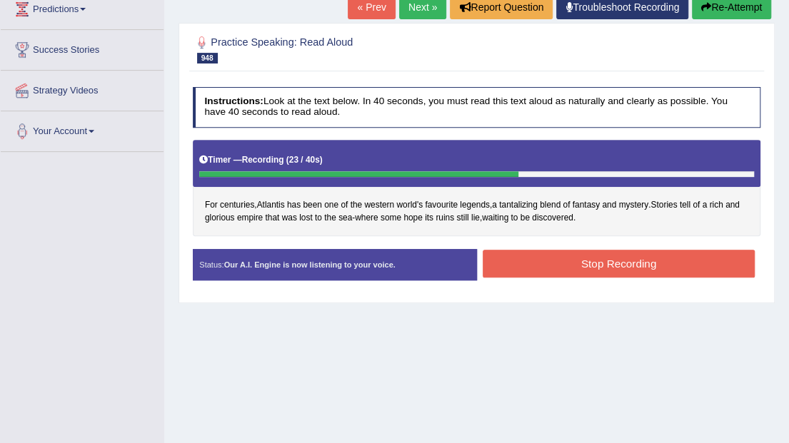
click at [562, 256] on button "Stop Recording" at bounding box center [619, 264] width 272 height 28
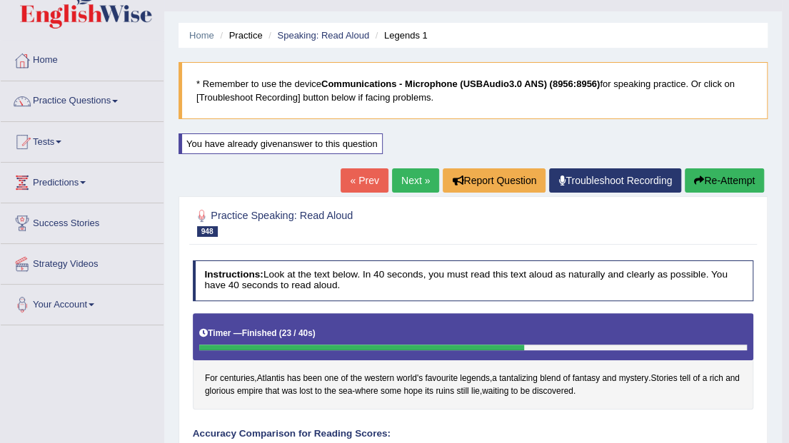
scroll to position [13, 0]
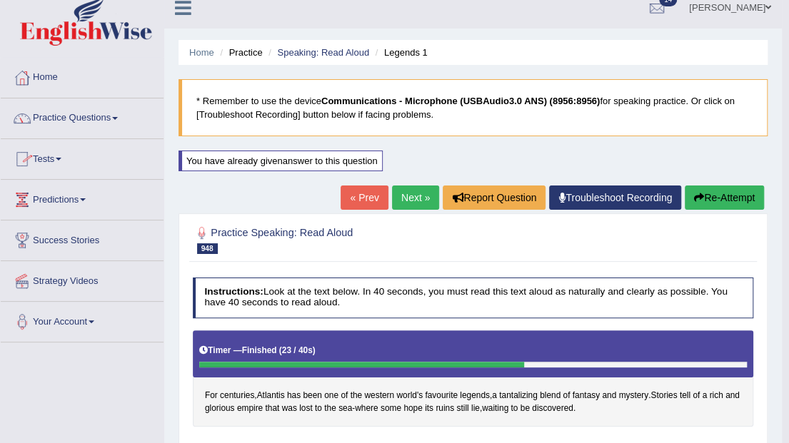
click at [118, 117] on span at bounding box center [115, 118] width 6 height 3
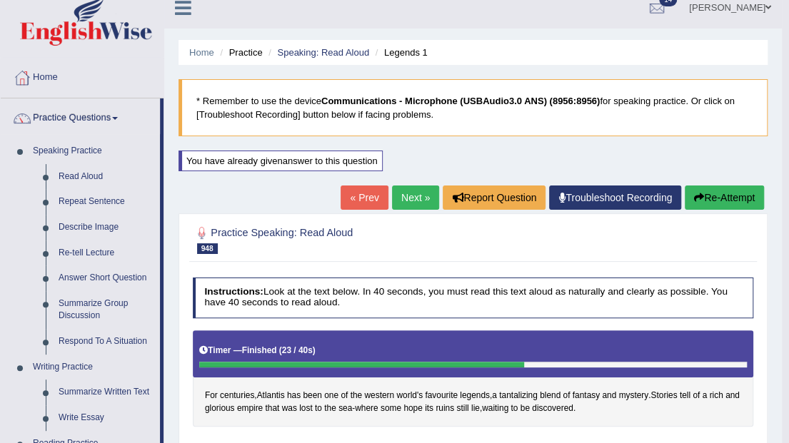
click at [387, 238] on h2 "Practice Speaking: Read Aloud 948 Legends 1" at bounding box center [367, 239] width 348 height 30
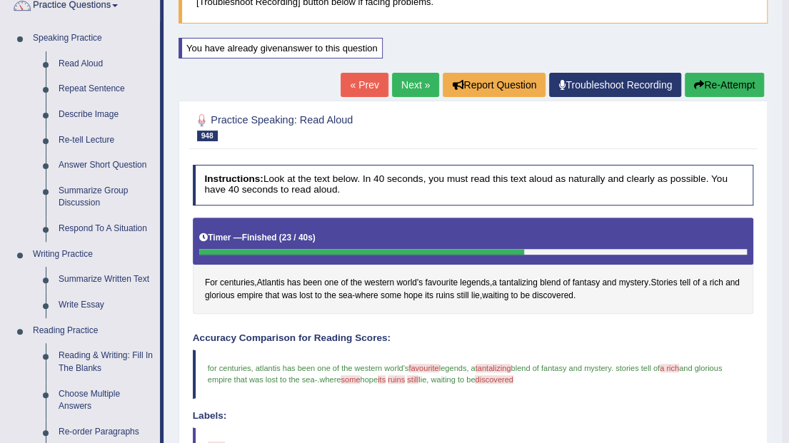
scroll to position [0, 0]
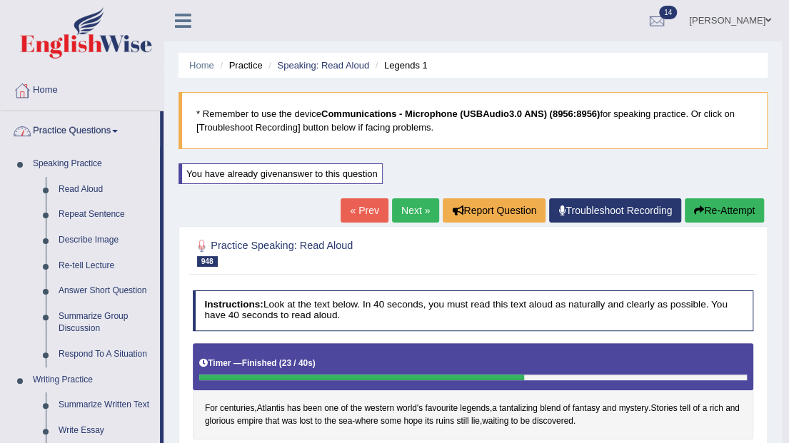
click at [117, 132] on link "Practice Questions" at bounding box center [80, 129] width 159 height 36
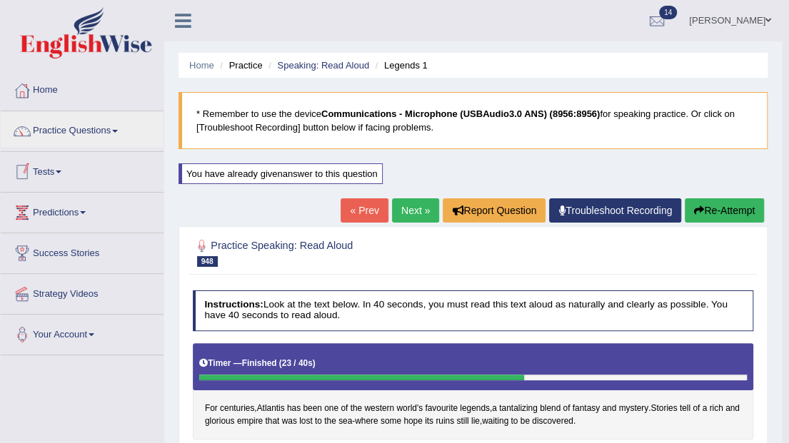
click at [61, 171] on span at bounding box center [59, 172] width 6 height 3
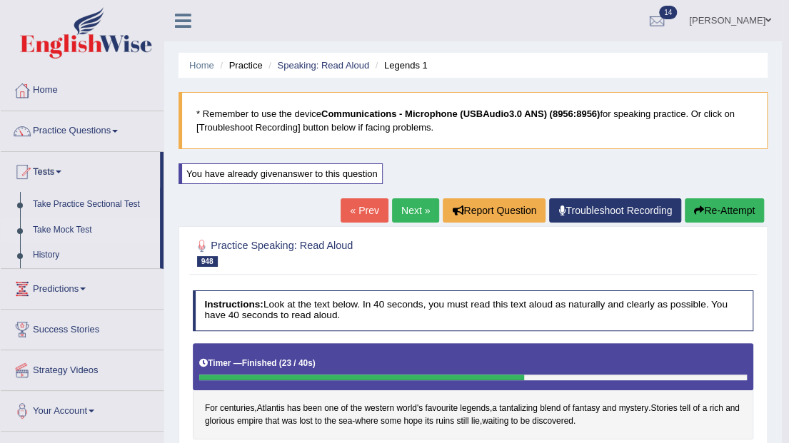
click at [64, 227] on link "Take Mock Test" at bounding box center [92, 231] width 133 height 26
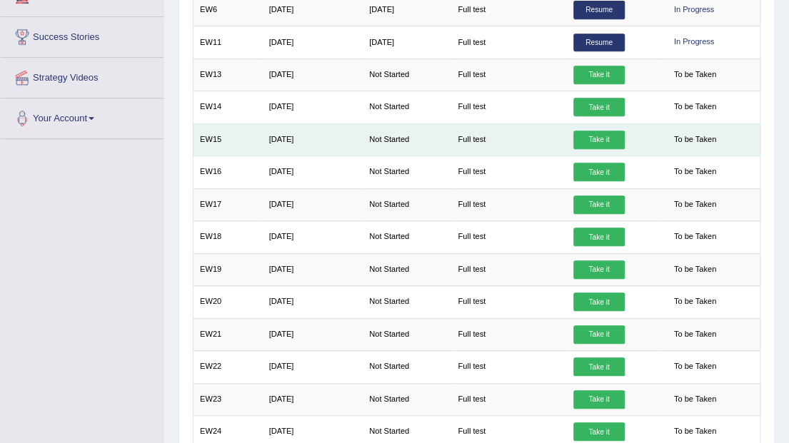
click at [590, 138] on link "Take it" at bounding box center [598, 140] width 51 height 19
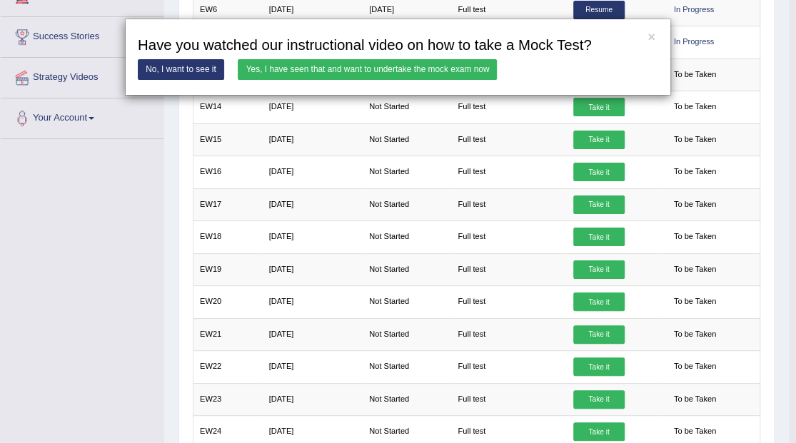
click at [427, 71] on link "Yes, I have seen that and want to undertake the mock exam now" at bounding box center [367, 69] width 259 height 21
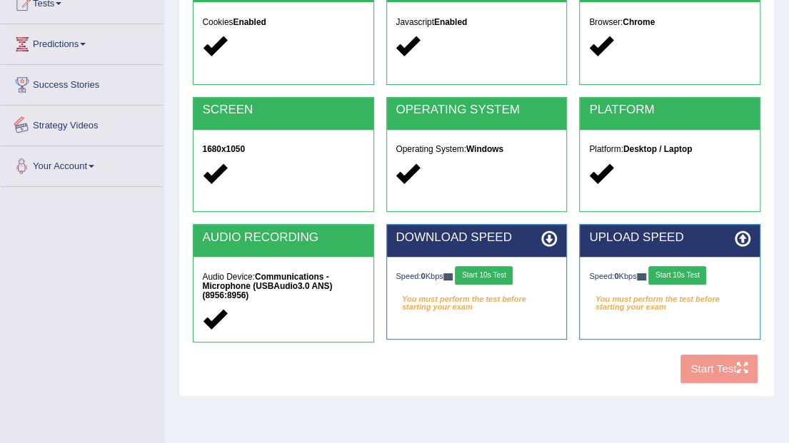
scroll to position [190, 0]
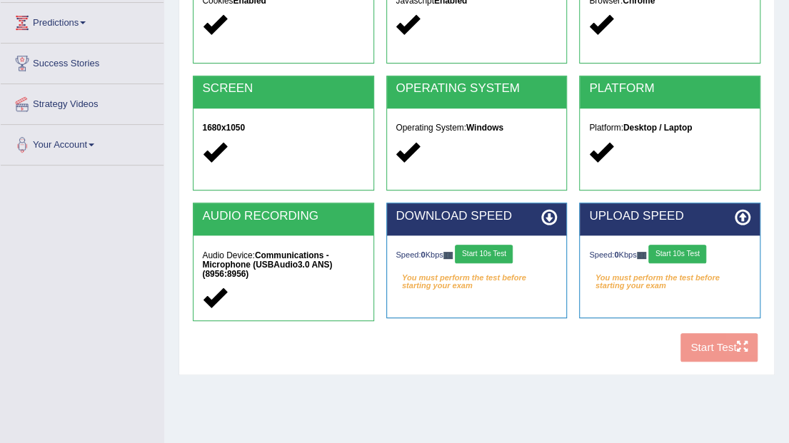
click at [470, 250] on button "Start 10s Test" at bounding box center [484, 254] width 58 height 19
click at [675, 256] on button "Start 10s Test" at bounding box center [677, 254] width 58 height 19
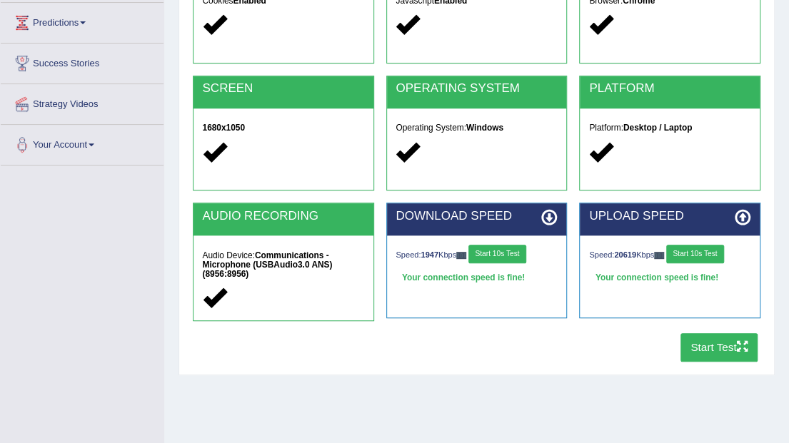
click at [701, 344] on button "Start Test" at bounding box center [719, 347] width 78 height 28
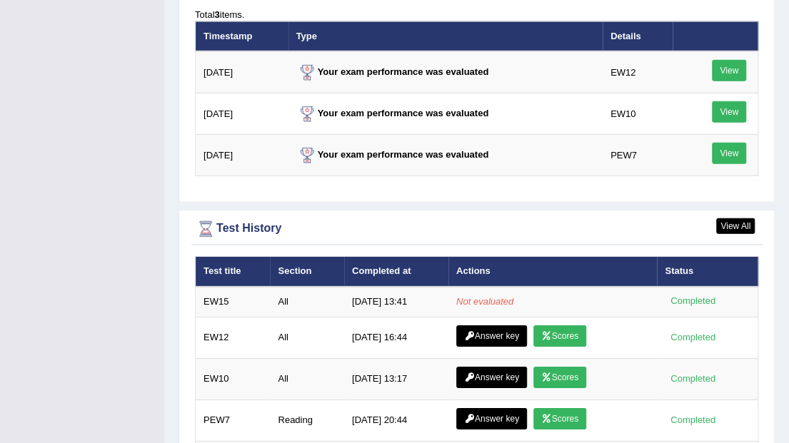
scroll to position [1856, 0]
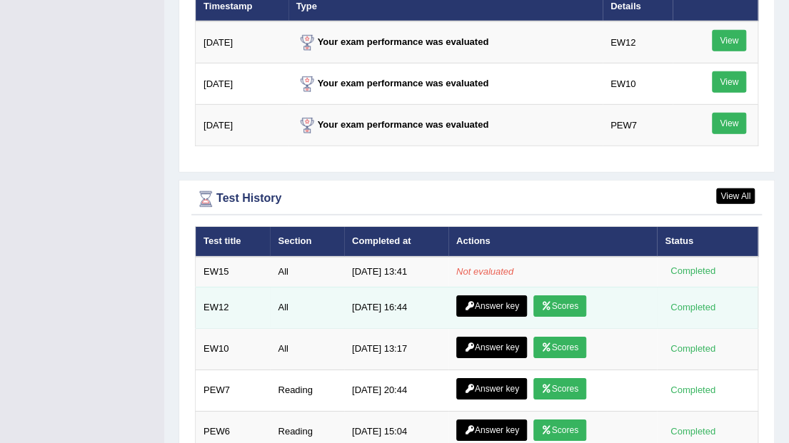
click at [564, 296] on link "Scores" at bounding box center [559, 306] width 53 height 21
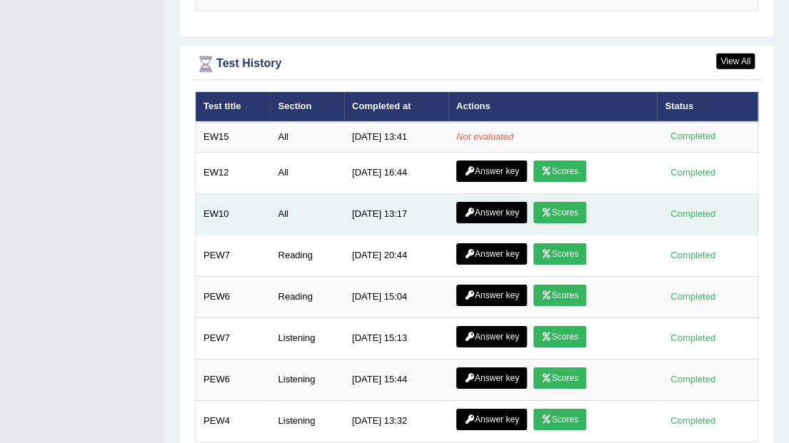
scroll to position [1991, 0]
click at [562, 202] on link "Scores" at bounding box center [559, 212] width 53 height 21
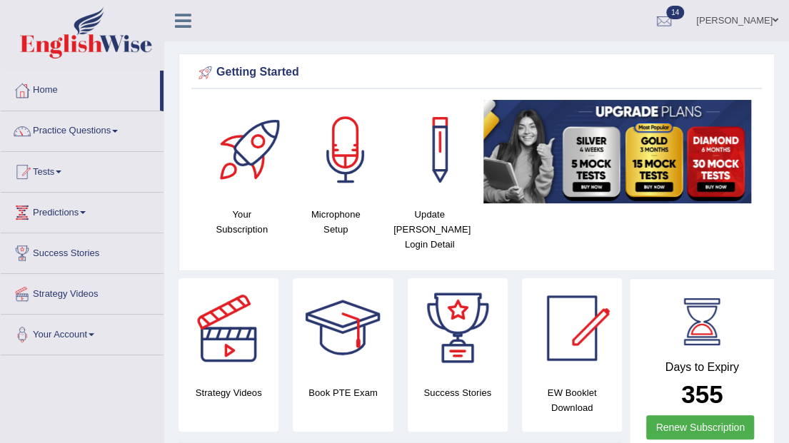
click at [118, 130] on span at bounding box center [115, 131] width 6 height 3
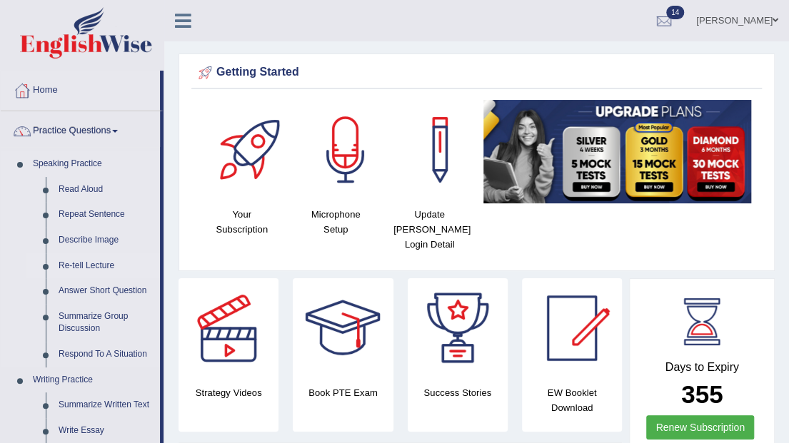
click at [95, 266] on link "Re-tell Lecture" at bounding box center [106, 266] width 108 height 26
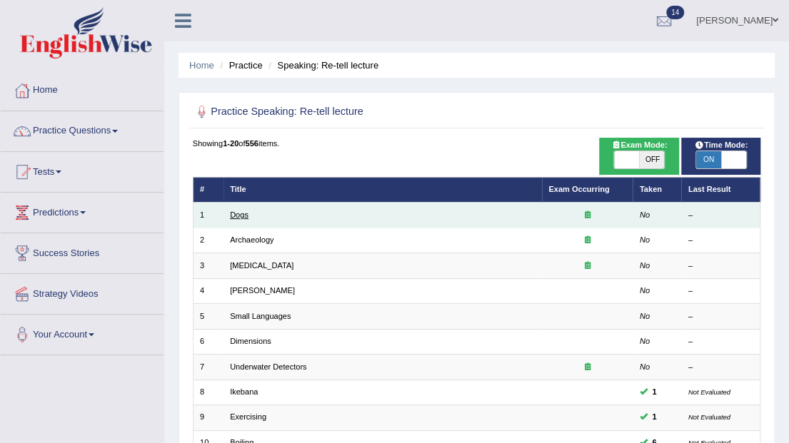
click at [241, 217] on link "Dogs" at bounding box center [239, 215] width 19 height 9
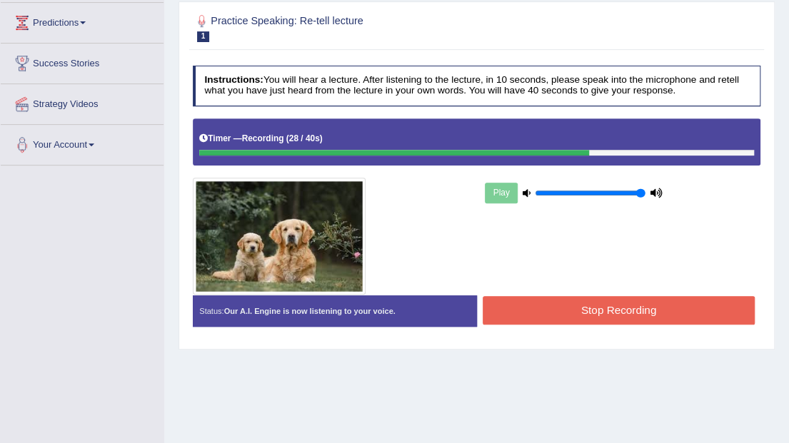
click at [589, 310] on button "Stop Recording" at bounding box center [619, 310] width 272 height 28
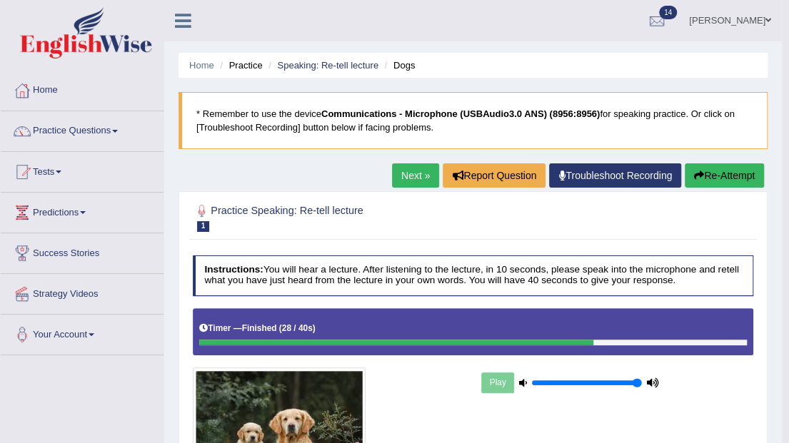
click at [411, 178] on link "Next »" at bounding box center [415, 175] width 47 height 24
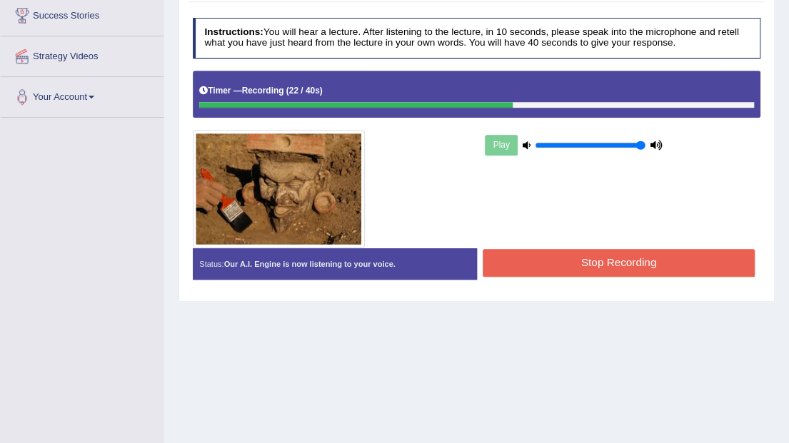
click at [547, 256] on button "Stop Recording" at bounding box center [619, 263] width 272 height 28
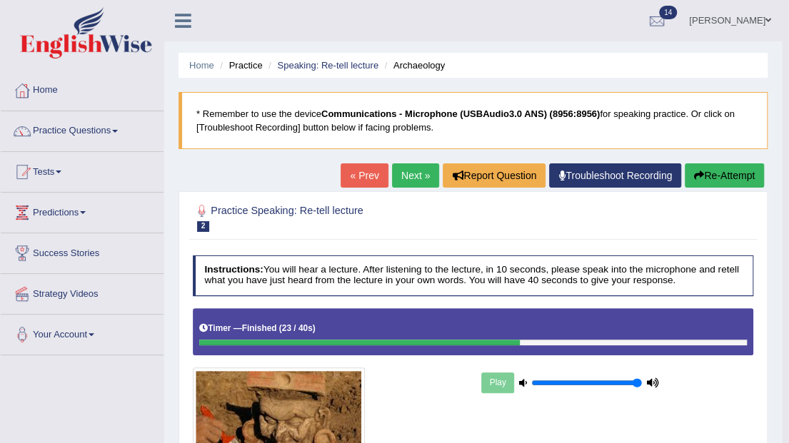
click at [425, 182] on link "Next »" at bounding box center [415, 175] width 47 height 24
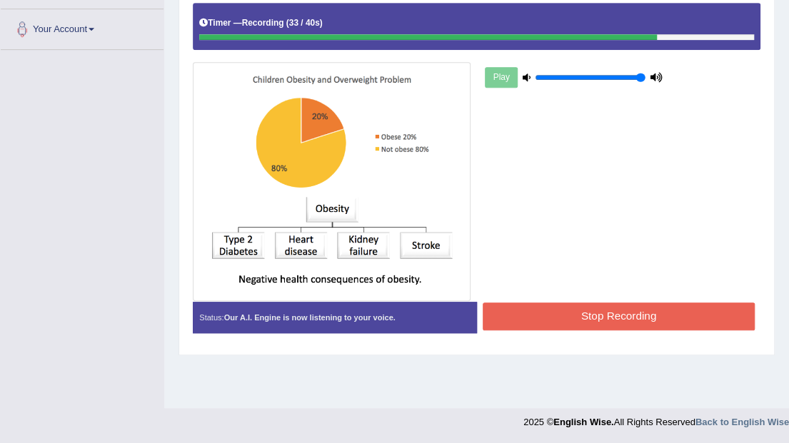
click at [587, 311] on button "Stop Recording" at bounding box center [619, 317] width 272 height 28
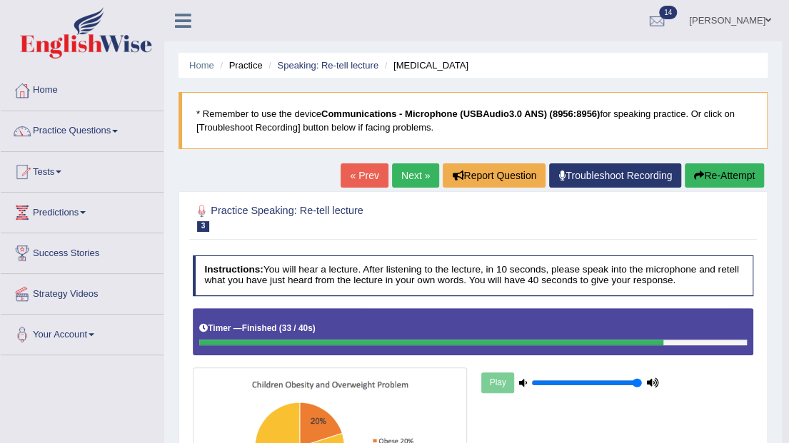
click at [59, 90] on link "Home" at bounding box center [82, 89] width 163 height 36
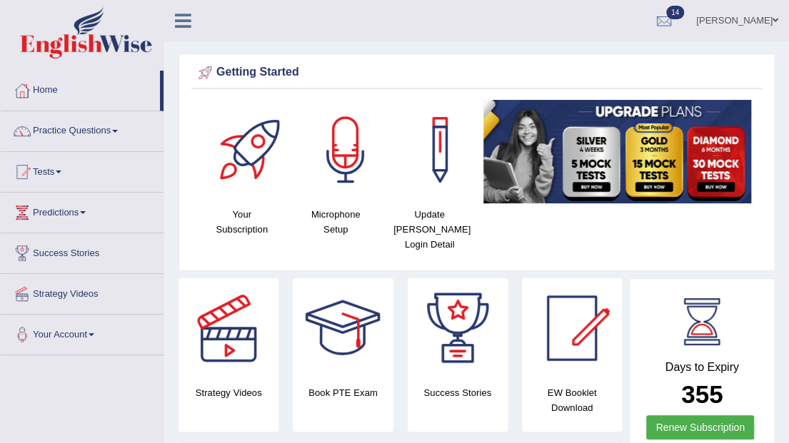
click at [118, 130] on span at bounding box center [115, 131] width 6 height 3
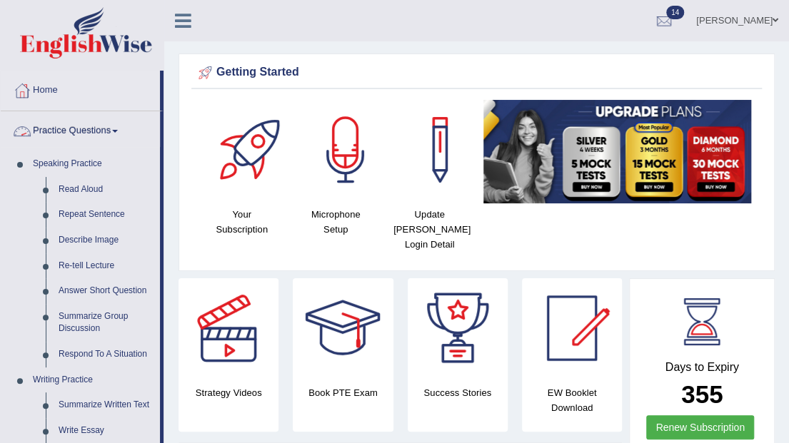
click at [116, 131] on span at bounding box center [115, 131] width 6 height 3
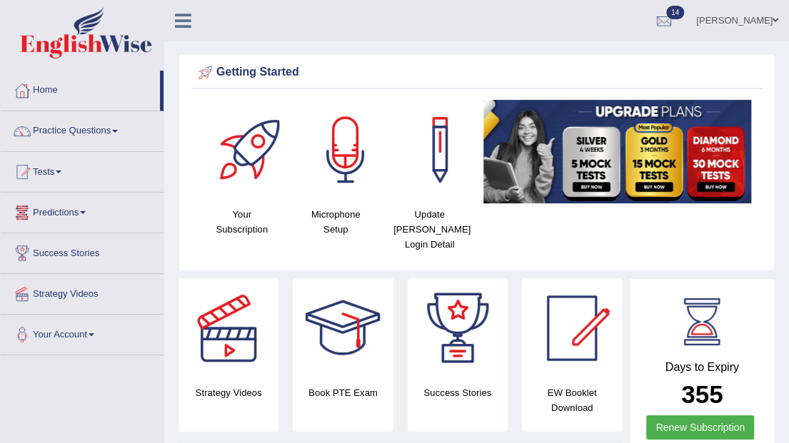
click at [64, 173] on link "Tests" at bounding box center [82, 170] width 163 height 36
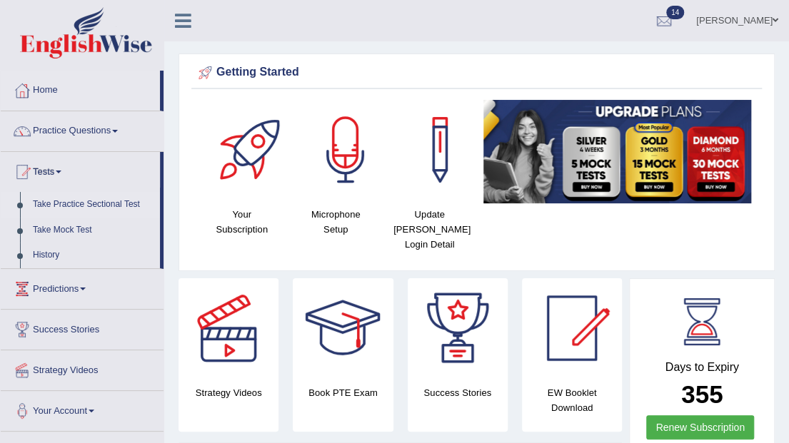
click at [67, 202] on link "Take Practice Sectional Test" at bounding box center [92, 205] width 133 height 26
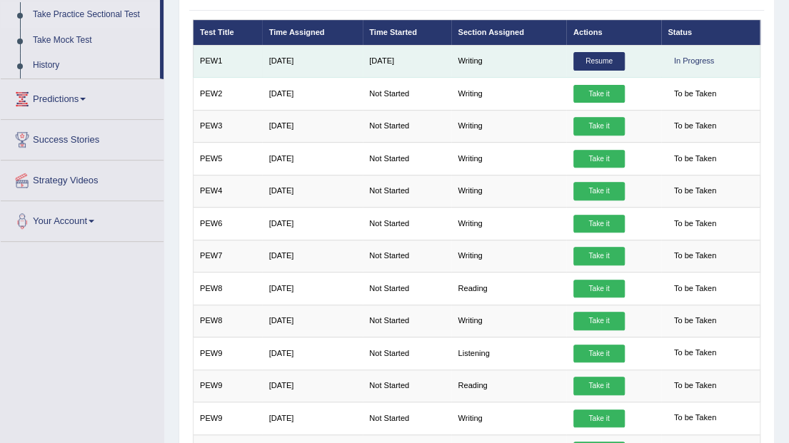
click at [587, 54] on link "Resume" at bounding box center [598, 61] width 51 height 19
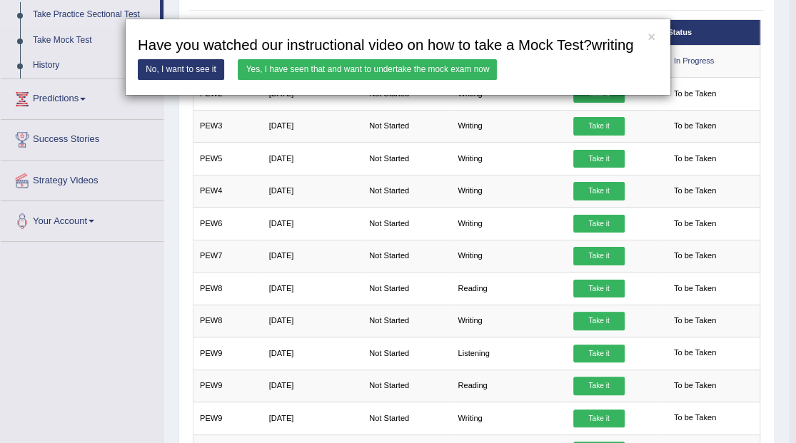
click at [475, 66] on link "Yes, I have seen that and want to undertake the mock exam now" at bounding box center [367, 69] width 259 height 21
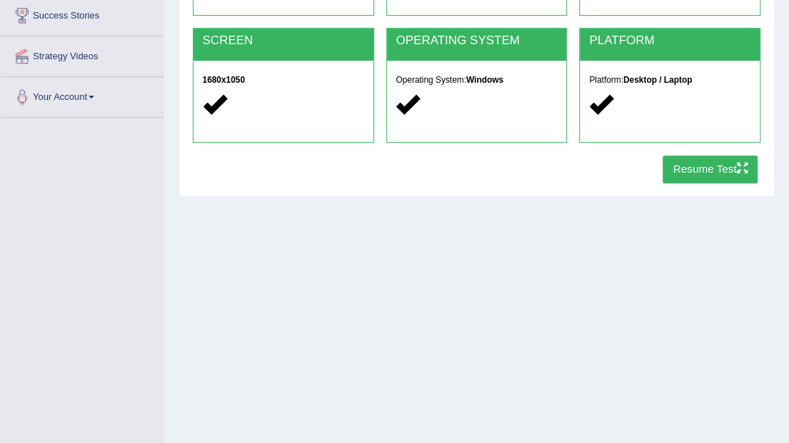
click at [691, 176] on button "Resume Test" at bounding box center [709, 170] width 95 height 28
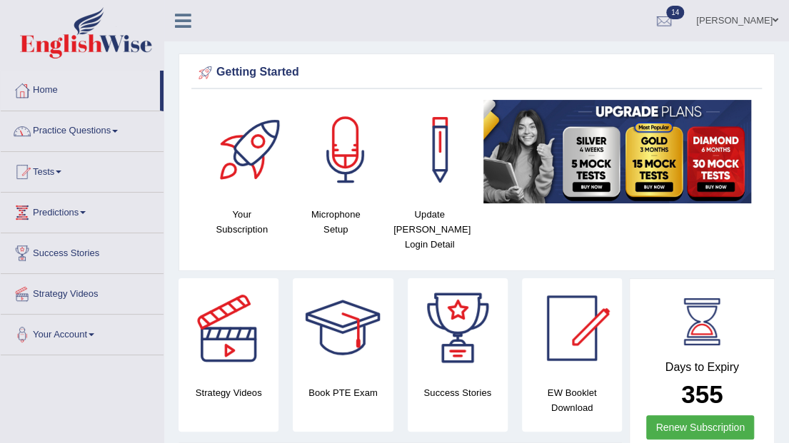
click at [118, 130] on span at bounding box center [115, 131] width 6 height 3
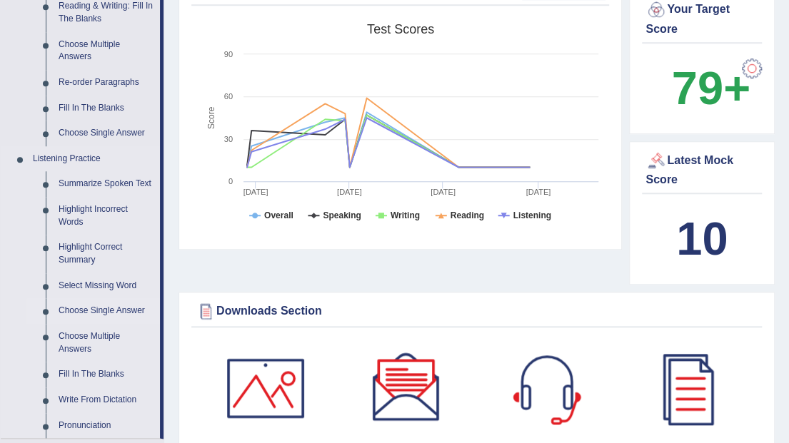
scroll to position [380, 0]
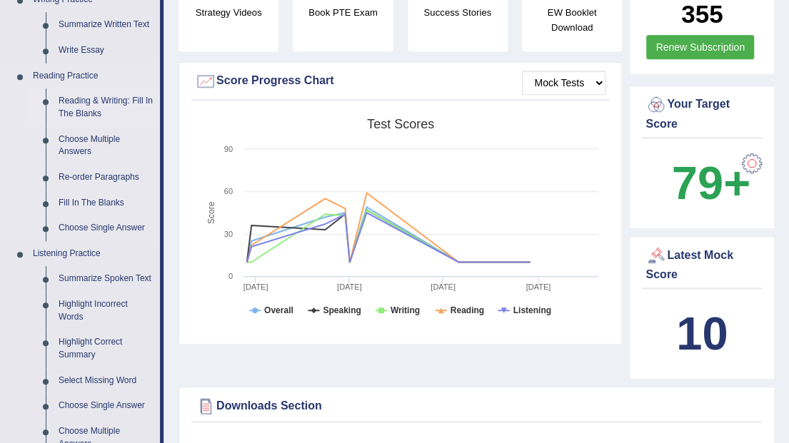
click at [107, 106] on link "Reading & Writing: Fill In The Blanks" at bounding box center [106, 108] width 108 height 38
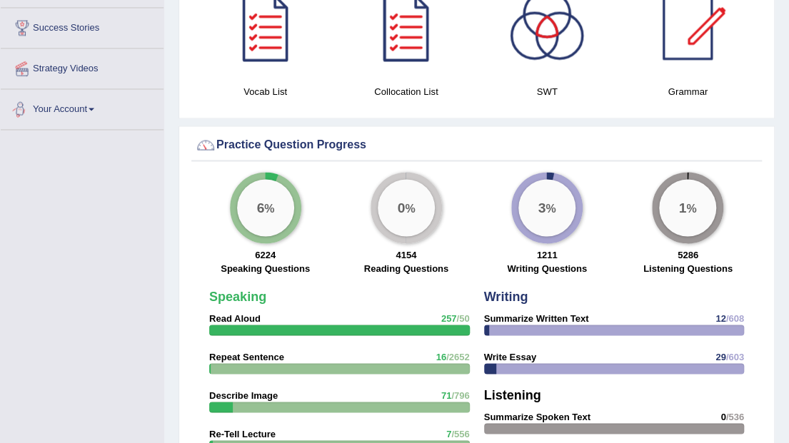
scroll to position [867, 0]
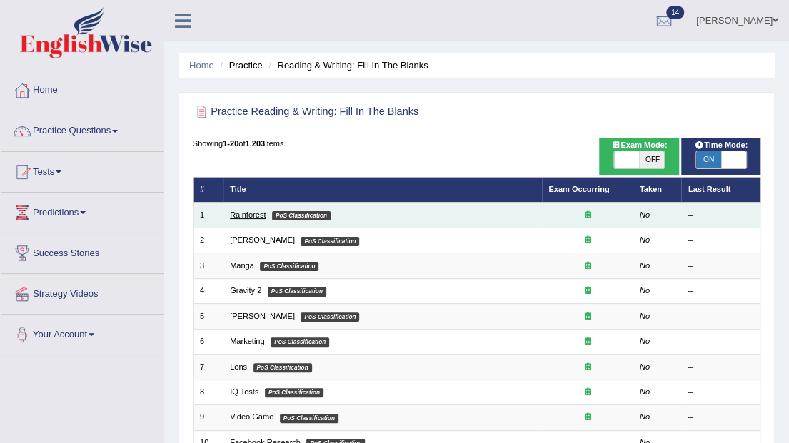
click at [254, 213] on link "Rainforest" at bounding box center [248, 215] width 36 height 9
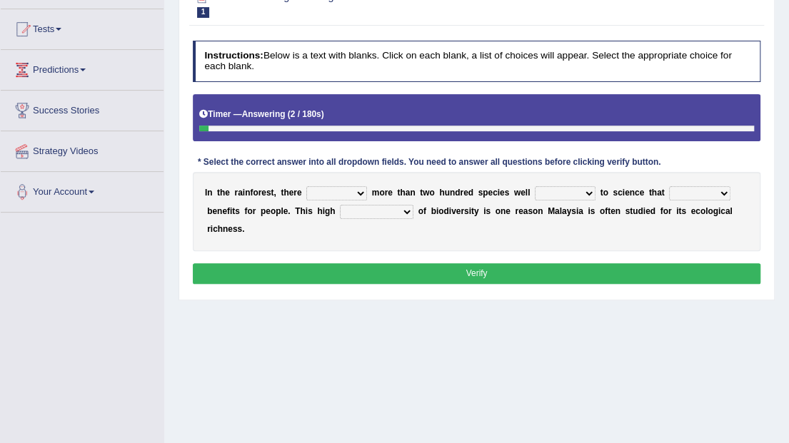
click at [354, 194] on select "have can be has is" at bounding box center [336, 193] width 61 height 14
select select "can be"
click at [306, 186] on select "have can be has is" at bounding box center [336, 193] width 61 height 14
click at [571, 192] on select "knowing known knew know" at bounding box center [565, 193] width 61 height 14
click at [700, 191] on select "contain contained containing contains" at bounding box center [699, 193] width 61 height 14
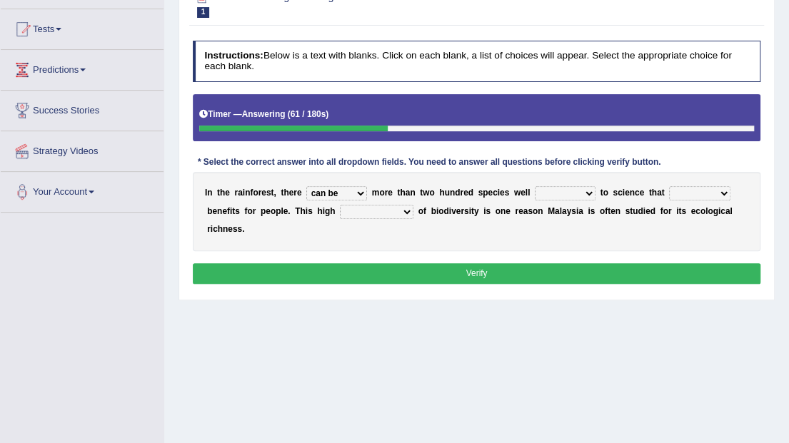
select select "contains"
click at [669, 186] on select "contain contained containing contains" at bounding box center [699, 193] width 61 height 14
click at [360, 208] on select "condensation conjunction continuity complexity" at bounding box center [377, 212] width 74 height 14
select select "complexity"
click at [340, 205] on select "condensation conjunction continuity complexity" at bounding box center [377, 212] width 74 height 14
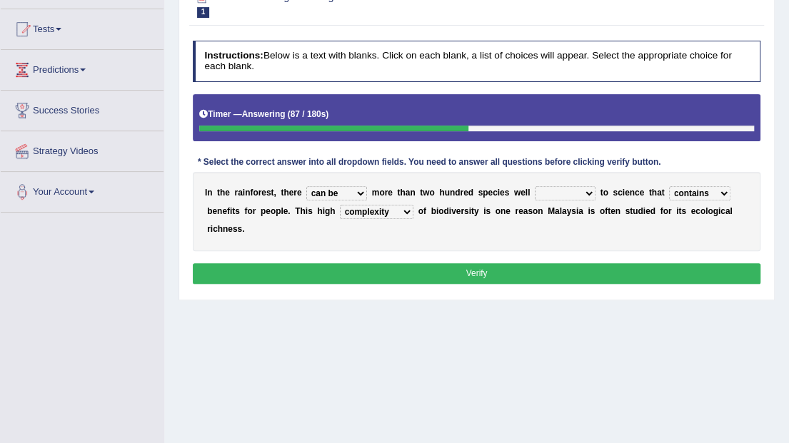
click at [572, 194] on select "knowing known knew know" at bounding box center [565, 193] width 61 height 14
select select "known"
click at [535, 186] on select "knowing known knew know" at bounding box center [565, 193] width 61 height 14
click at [486, 263] on button "Verify" at bounding box center [477, 273] width 568 height 21
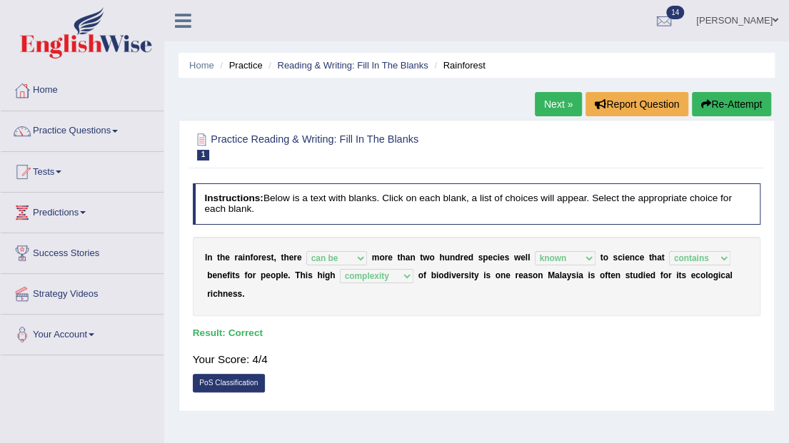
click at [561, 104] on link "Next »" at bounding box center [558, 104] width 47 height 24
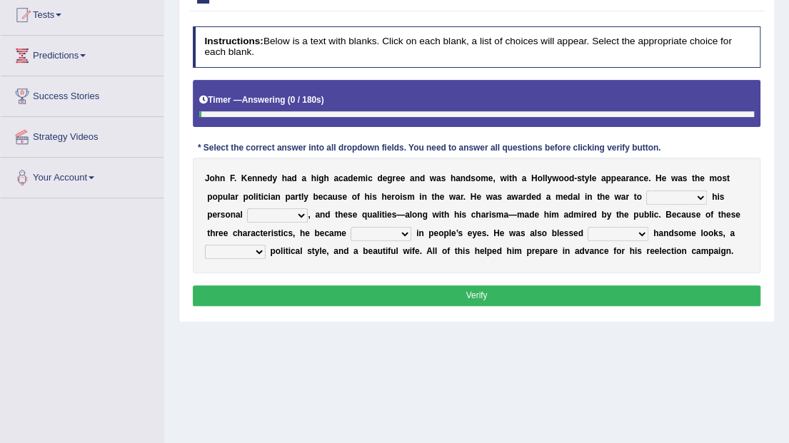
scroll to position [190, 0]
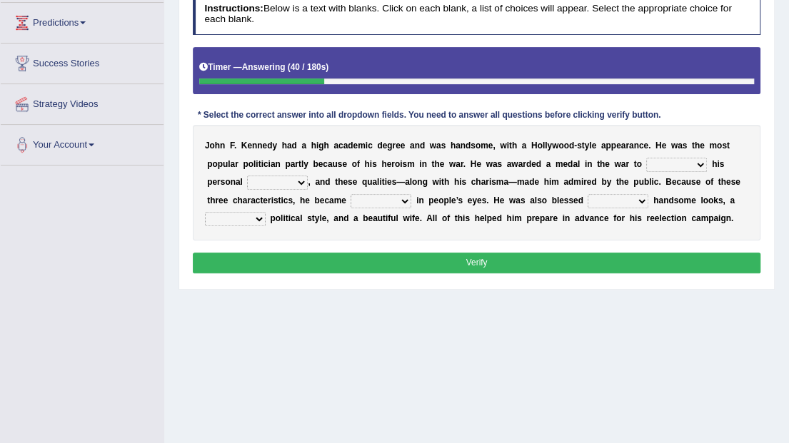
click at [646, 162] on select "prove show evidence upthrow" at bounding box center [676, 165] width 61 height 14
select select "prove"
click at [646, 158] on select "prove show evidence upthrow" at bounding box center [676, 165] width 61 height 14
click at [646, 163] on select "prove show evidence upthrow" at bounding box center [676, 165] width 61 height 14
click at [646, 158] on select "prove show evidence upthrow" at bounding box center [676, 165] width 61 height 14
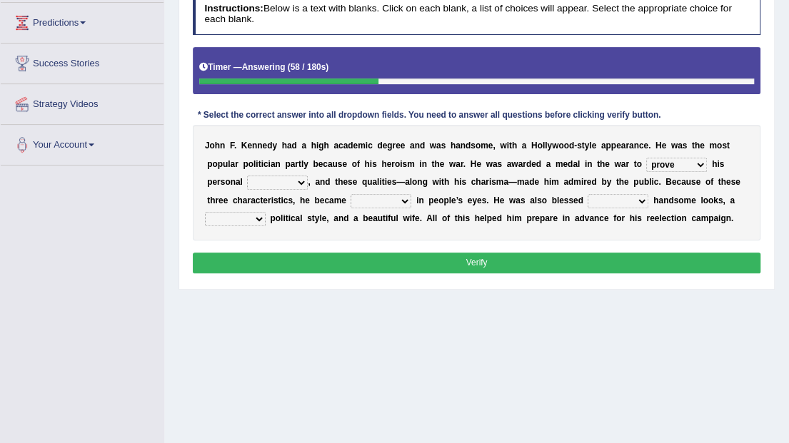
click at [261, 182] on select "passion courage charm liking" at bounding box center [277, 183] width 61 height 14
select select "charm"
click at [247, 176] on select "passion courage charm liking" at bounding box center [277, 183] width 61 height 14
click at [597, 201] on select "with in upon to" at bounding box center [617, 201] width 61 height 14
click at [587, 194] on select "with in upon to" at bounding box center [617, 201] width 61 height 14
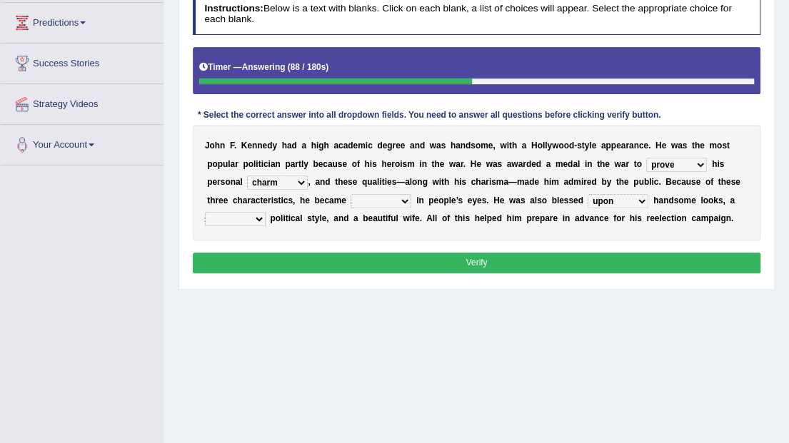
click at [597, 201] on select "with in upon to" at bounding box center [617, 201] width 61 height 14
select select "with"
click at [587, 194] on select "with in upon to" at bounding box center [617, 201] width 61 height 14
click at [266, 212] on select "mending mends mended mend" at bounding box center [235, 219] width 61 height 14
select select "mended"
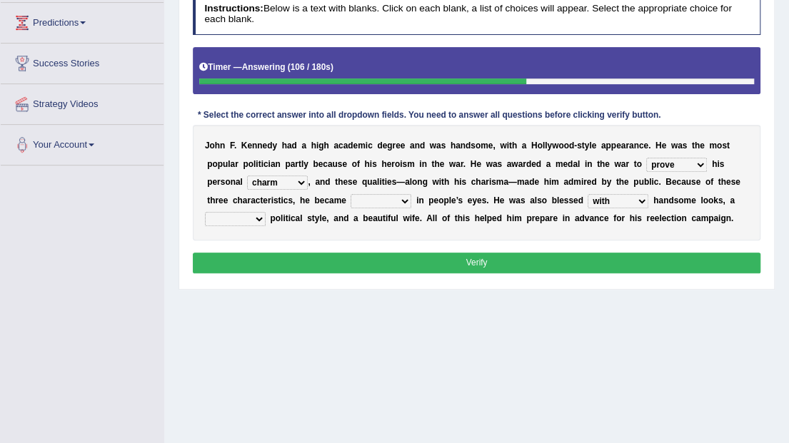
click at [266, 212] on select "mending mends mended mend" at bounding box center [235, 219] width 61 height 14
click at [373, 199] on select "iconic ironic identical impotent" at bounding box center [380, 201] width 61 height 14
select select "iconic"
click at [350, 194] on select "iconic ironic identical impotent" at bounding box center [380, 201] width 61 height 14
click at [593, 200] on select "with in upon to" at bounding box center [617, 201] width 61 height 14
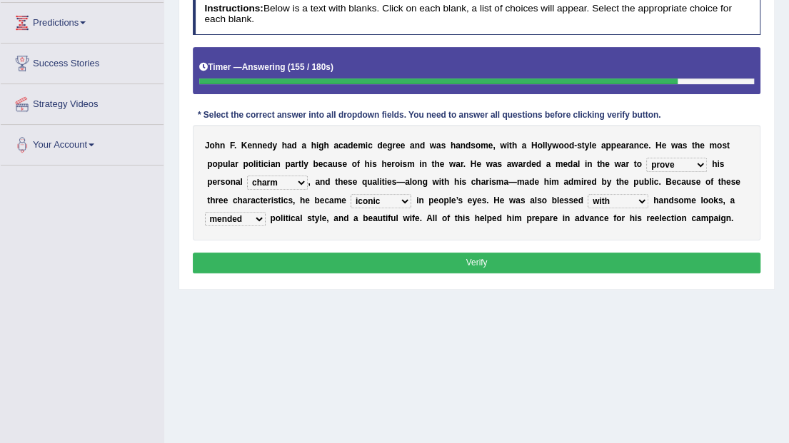
select select "upon"
click at [587, 194] on select "with in upon to" at bounding box center [617, 201] width 61 height 14
click at [473, 260] on button "Verify" at bounding box center [477, 263] width 568 height 21
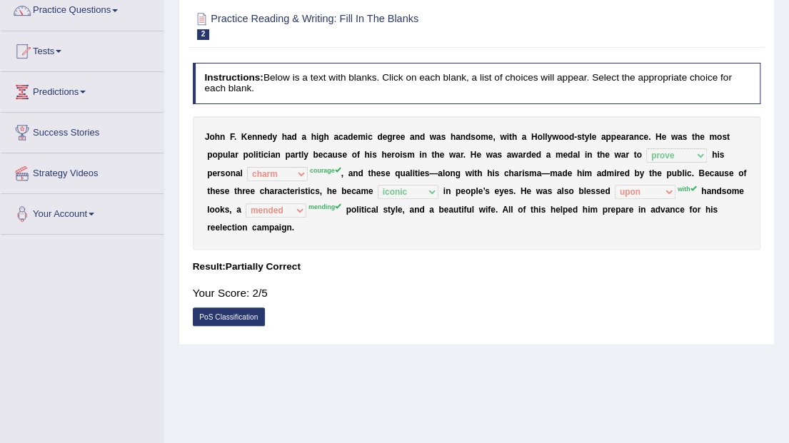
scroll to position [0, 0]
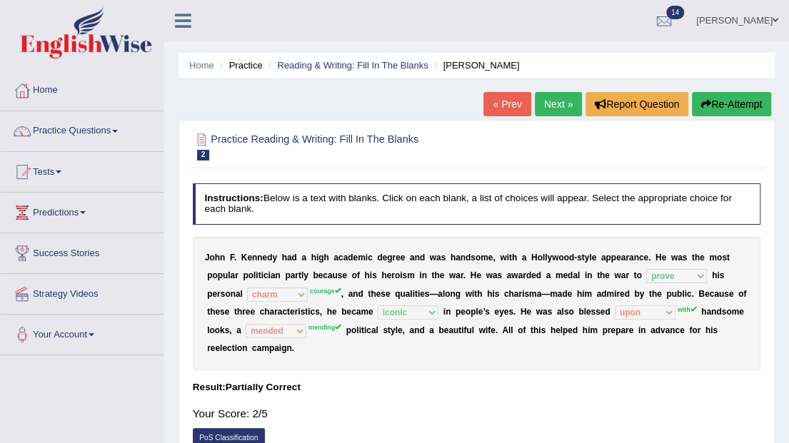
click at [741, 99] on button "Re-Attempt" at bounding box center [731, 104] width 79 height 24
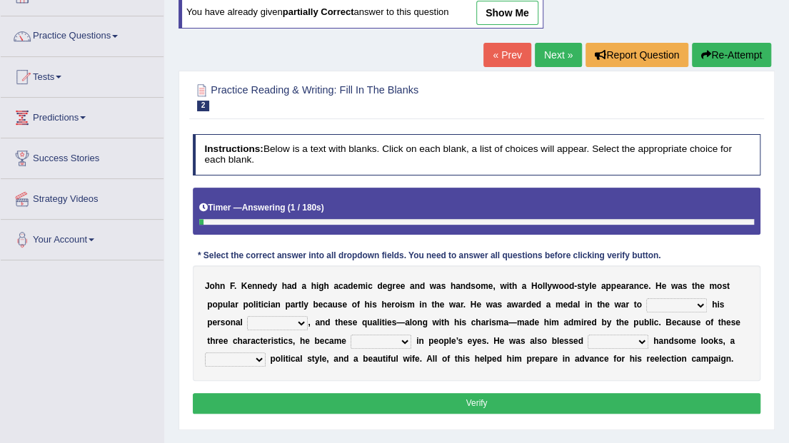
click at [646, 303] on select "prove show evidence upthrow" at bounding box center [676, 305] width 61 height 14
select select "prove"
click at [646, 298] on select "prove show evidence upthrow" at bounding box center [676, 305] width 61 height 14
click at [256, 323] on select "passion courage charm liking" at bounding box center [277, 323] width 61 height 14
select select "courage"
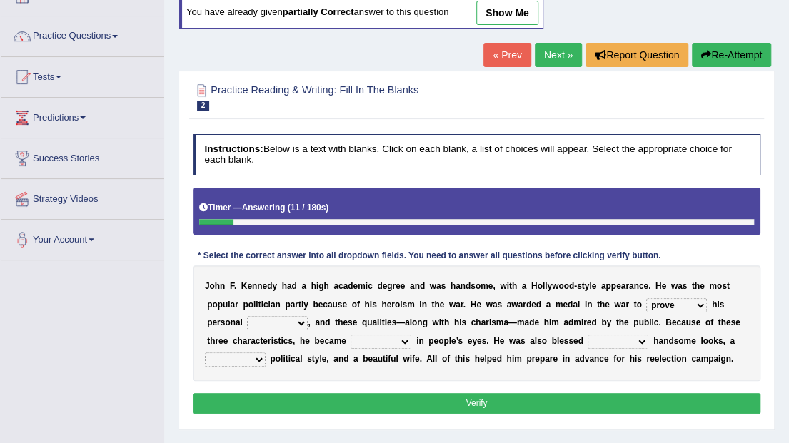
click at [247, 316] on select "passion courage charm liking" at bounding box center [277, 323] width 61 height 14
click at [372, 340] on select "iconic ironic identical impotent" at bounding box center [380, 342] width 61 height 14
select select "iconic"
click at [350, 335] on select "iconic ironic identical impotent" at bounding box center [380, 342] width 61 height 14
click at [597, 338] on select "with in upon to" at bounding box center [617, 342] width 61 height 14
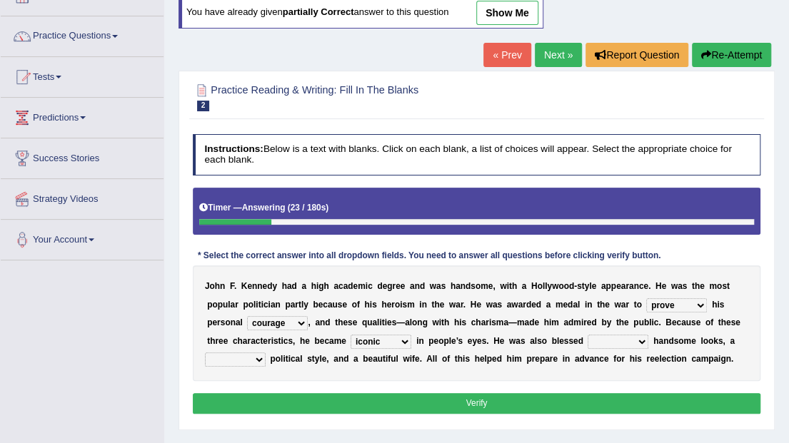
select select "with"
click at [587, 335] on select "with in upon to" at bounding box center [617, 342] width 61 height 14
click at [266, 353] on select "mending mends mended mend" at bounding box center [235, 360] width 61 height 14
select select "mending"
click at [266, 353] on select "mending mends mended mend" at bounding box center [235, 360] width 61 height 14
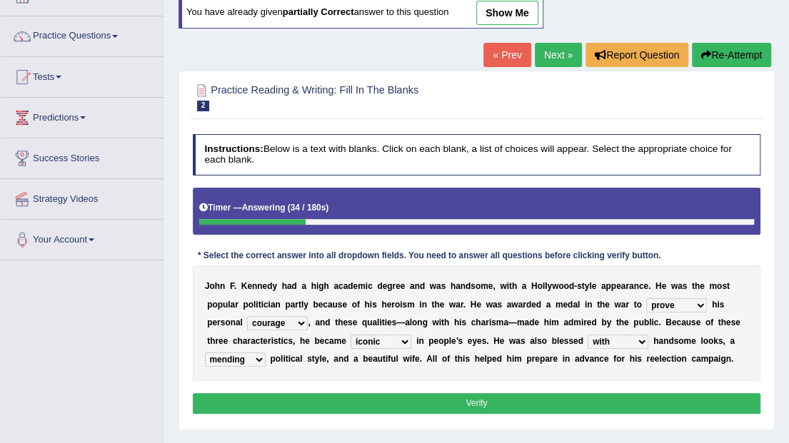
click at [474, 398] on button "Verify" at bounding box center [477, 403] width 568 height 21
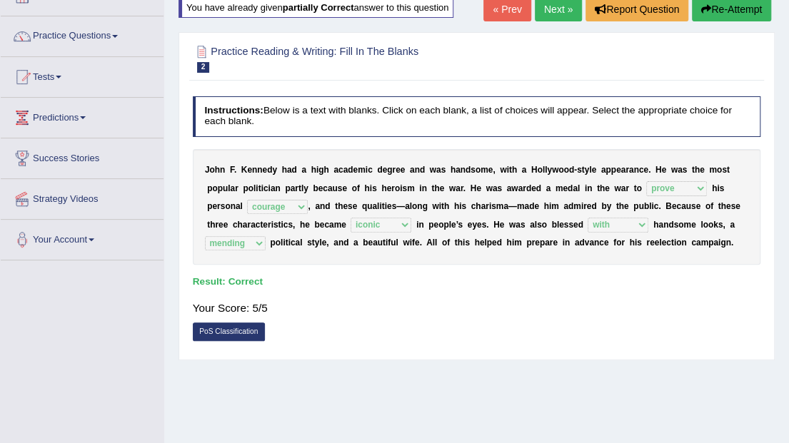
click at [561, 11] on link "Next »" at bounding box center [558, 9] width 47 height 24
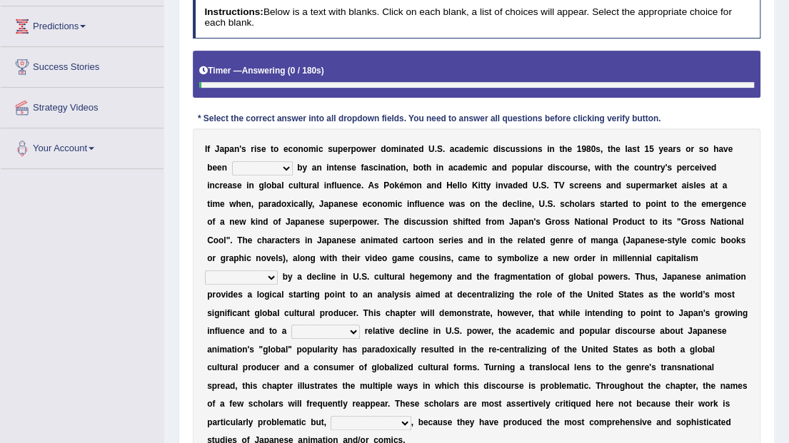
scroll to position [238, 0]
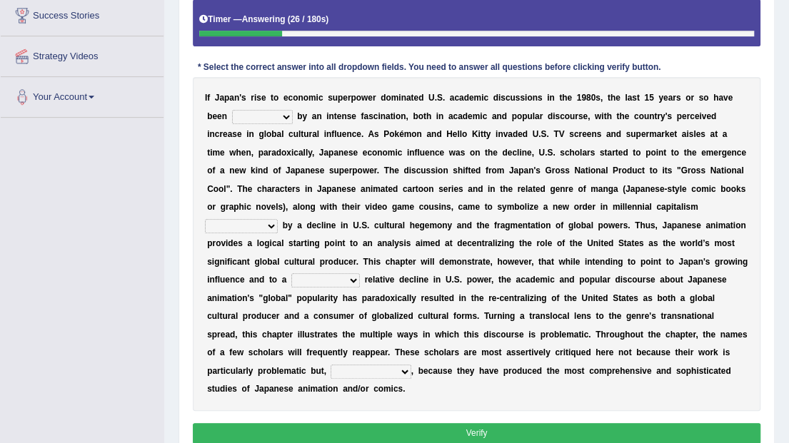
click at [257, 116] on select "marked dedicated made inspired" at bounding box center [262, 117] width 61 height 14
click at [232, 110] on select "marked dedicated made inspired" at bounding box center [262, 117] width 61 height 14
click at [261, 114] on select "marked dedicated made inspired" at bounding box center [262, 117] width 61 height 14
select select "inspired"
click at [232, 110] on select "marked dedicated made inspired" at bounding box center [262, 117] width 61 height 14
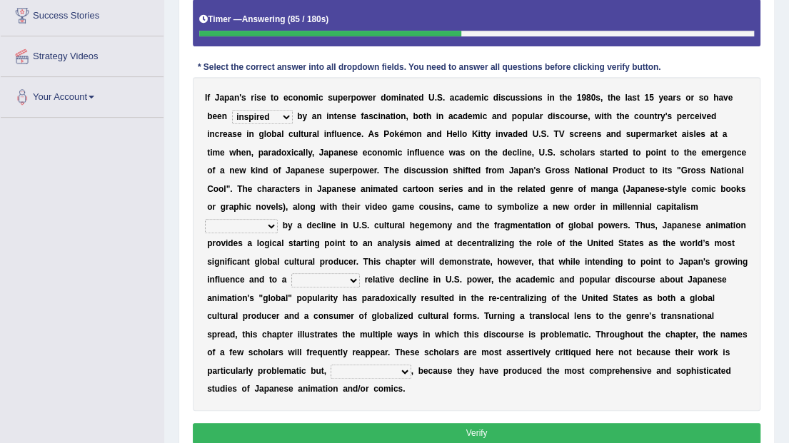
click at [278, 219] on select "pocessed characterized opposed tangled" at bounding box center [241, 226] width 73 height 14
select select "characterized"
click at [278, 219] on select "pocessed characterized opposed tangled" at bounding box center [241, 226] width 73 height 14
click at [360, 273] on select "concomitant discrete proportional legitimate" at bounding box center [325, 280] width 69 height 14
select select "proportional"
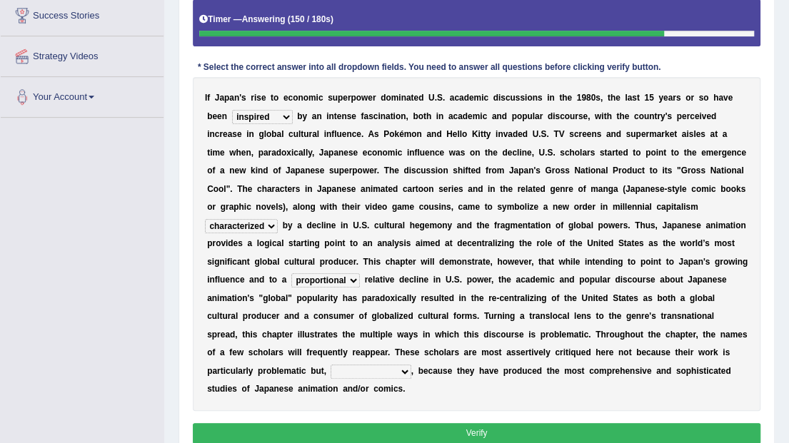
click at [360, 273] on select "concomitant discrete proportional legitimate" at bounding box center [325, 280] width 69 height 14
click at [410, 365] on select "however on the contrary in addition on the whole" at bounding box center [370, 372] width 80 height 14
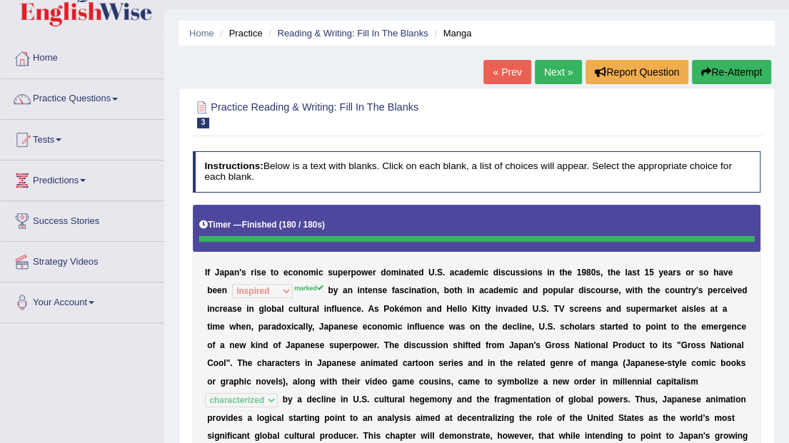
scroll to position [0, 0]
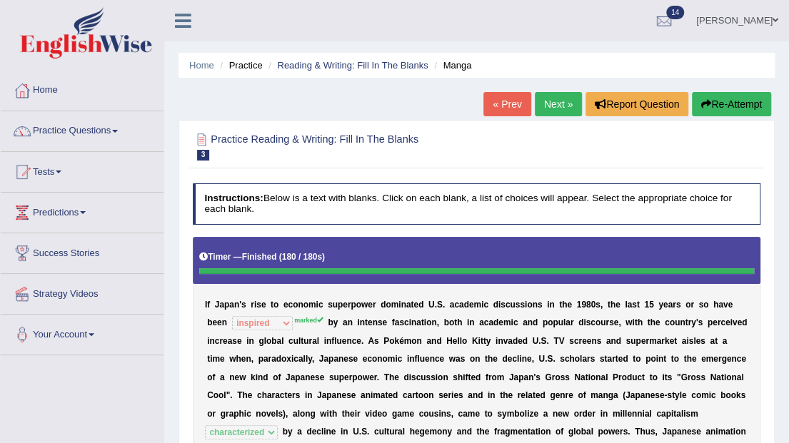
click at [724, 104] on button "Re-Attempt" at bounding box center [731, 104] width 79 height 24
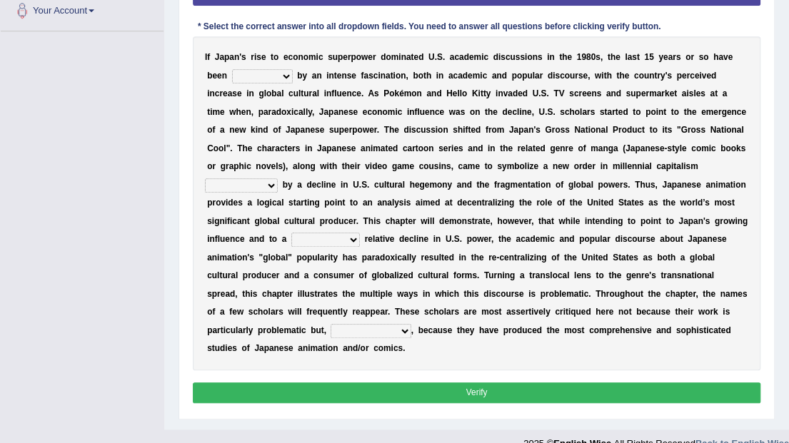
click at [261, 73] on select "marked dedicated made inspired" at bounding box center [262, 76] width 61 height 14
select select "marked"
click at [232, 69] on select "marked dedicated made inspired" at bounding box center [262, 76] width 61 height 14
click at [278, 178] on select "pocessed characterized opposed tangled" at bounding box center [241, 185] width 73 height 14
select select "characterized"
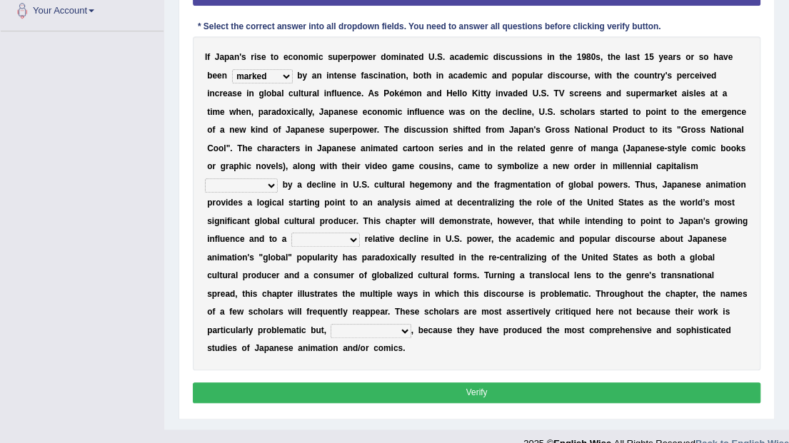
click at [278, 178] on select "pocessed characterized opposed tangled" at bounding box center [241, 185] width 73 height 14
click at [360, 233] on select "concomitant discrete proportional legitimate" at bounding box center [325, 240] width 69 height 14
select select "concomitant"
click at [360, 233] on select "concomitant discrete proportional legitimate" at bounding box center [325, 240] width 69 height 14
click at [410, 324] on select "however on the contrary in addition on the whole" at bounding box center [370, 331] width 80 height 14
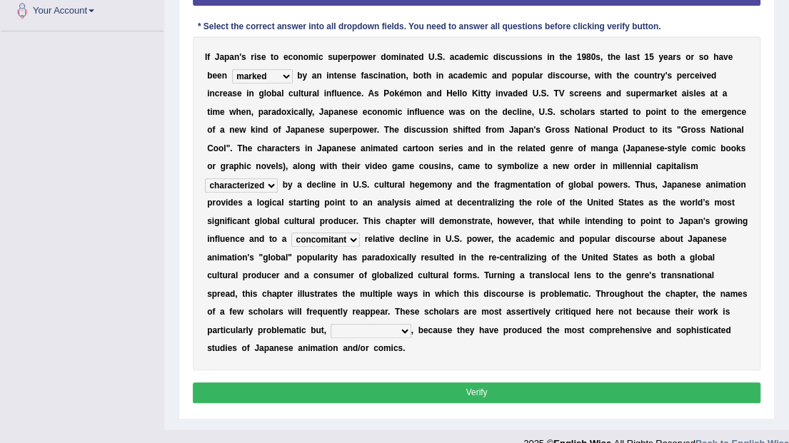
select select "on the contrary"
click at [356, 324] on select "however on the contrary in addition on the whole" at bounding box center [370, 331] width 80 height 14
click at [475, 383] on button "Verify" at bounding box center [477, 393] width 568 height 21
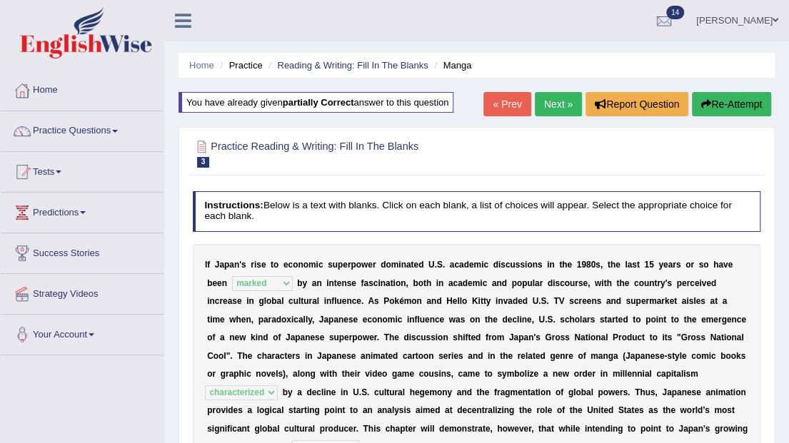
click at [552, 95] on link "Next »" at bounding box center [558, 104] width 47 height 24
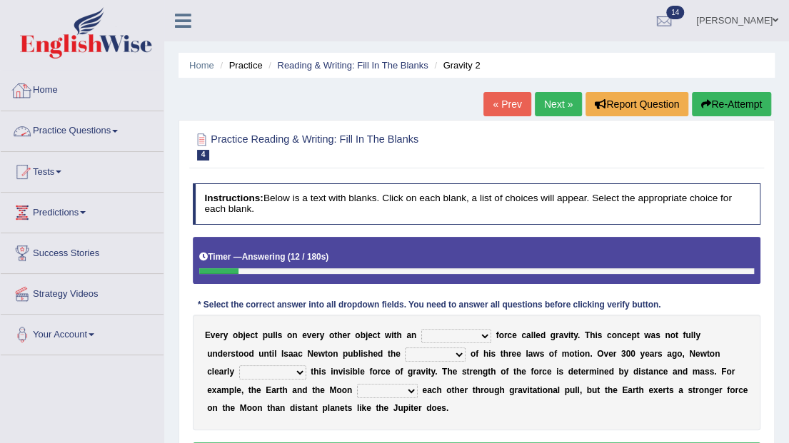
click at [50, 95] on link "Home" at bounding box center [82, 89] width 163 height 36
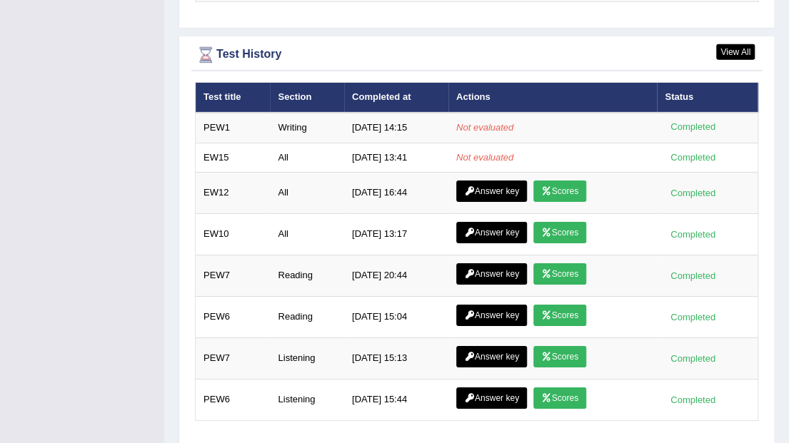
scroll to position [2020, 0]
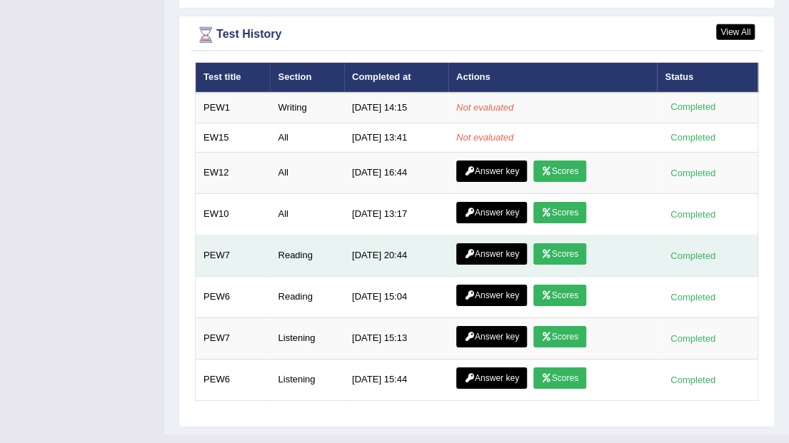
click at [479, 243] on link "Answer key" at bounding box center [491, 253] width 71 height 21
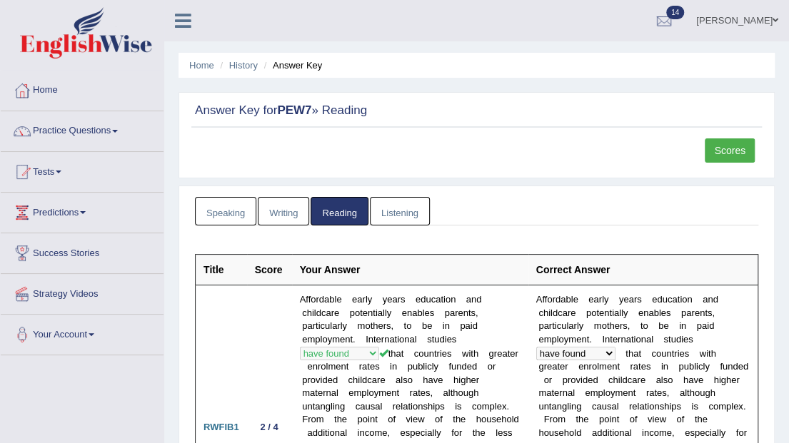
click at [114, 131] on link "Practice Questions" at bounding box center [82, 129] width 163 height 36
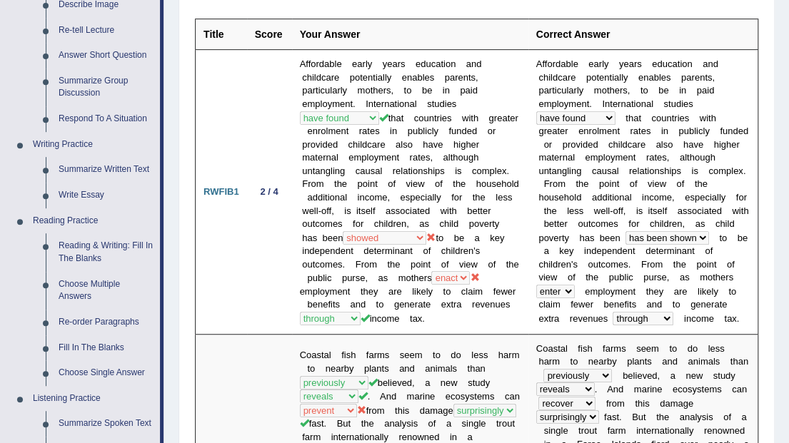
scroll to position [238, 0]
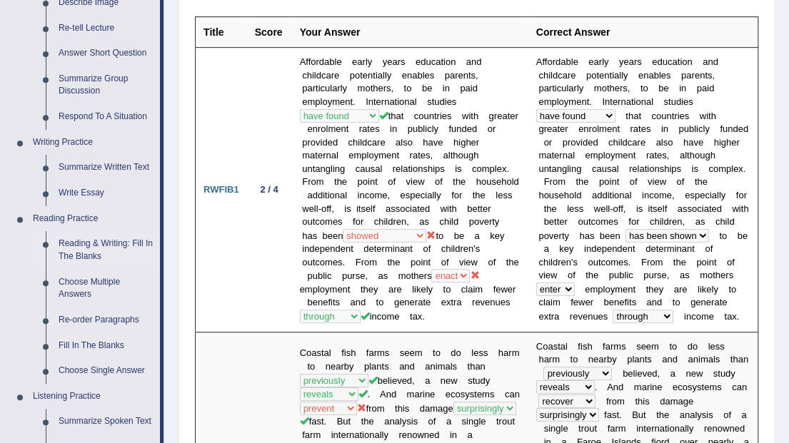
click at [96, 240] on link "Reading & Writing: Fill In The Blanks" at bounding box center [106, 250] width 108 height 38
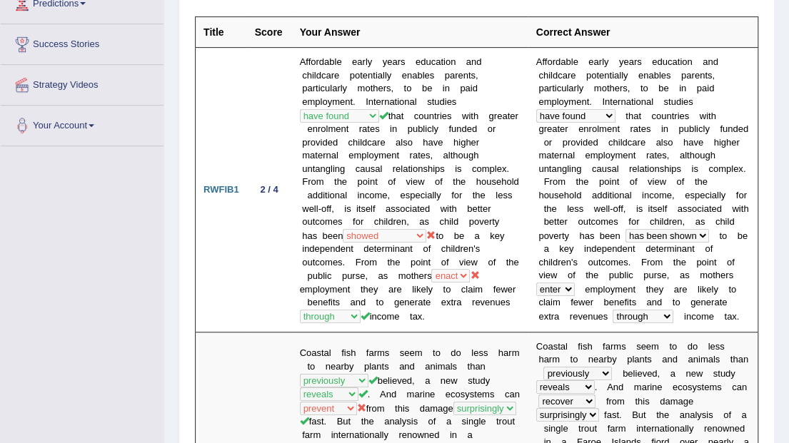
scroll to position [355, 0]
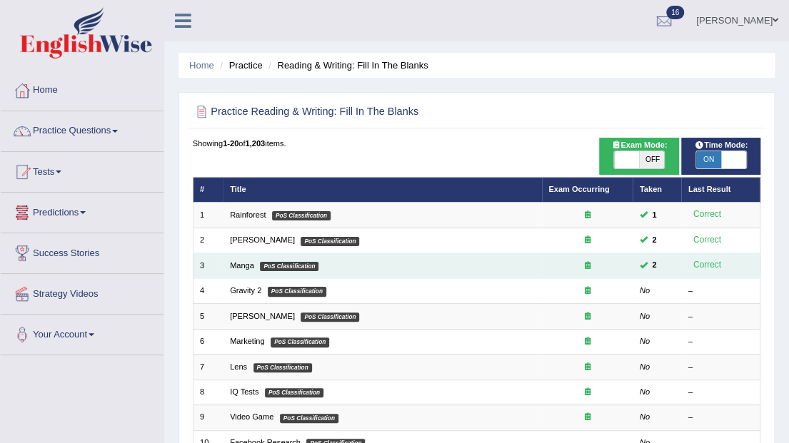
click at [657, 264] on span "2" at bounding box center [654, 265] width 14 height 13
click at [287, 265] on em "PoS Classification" at bounding box center [289, 266] width 59 height 9
click at [241, 265] on link "Manga" at bounding box center [242, 265] width 24 height 9
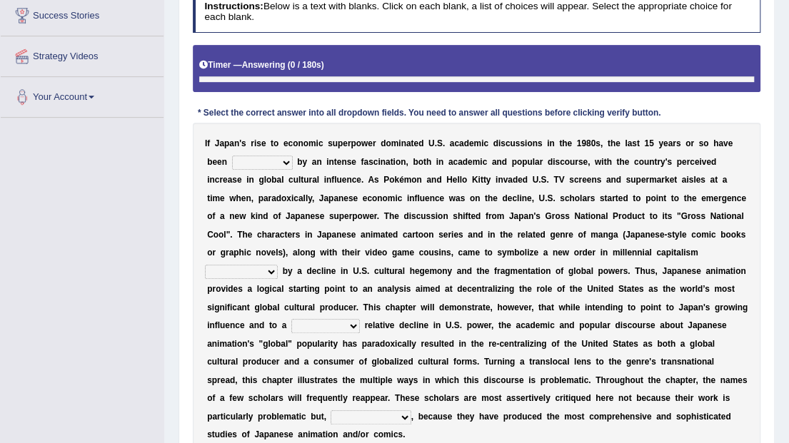
scroll to position [280, 0]
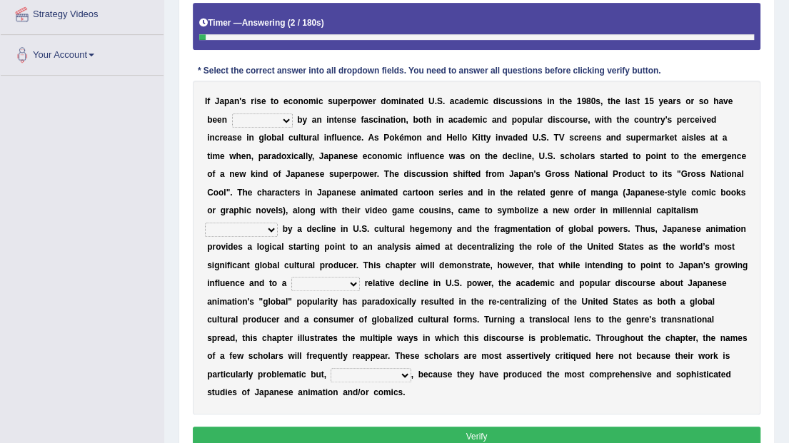
click at [260, 120] on select "marked dedicated made inspired" at bounding box center [262, 120] width 61 height 14
select select "marked"
click at [232, 113] on select "marked dedicated made inspired" at bounding box center [262, 120] width 61 height 14
click at [278, 223] on select "pocessed characterized opposed tangled" at bounding box center [241, 230] width 73 height 14
select select "characterized"
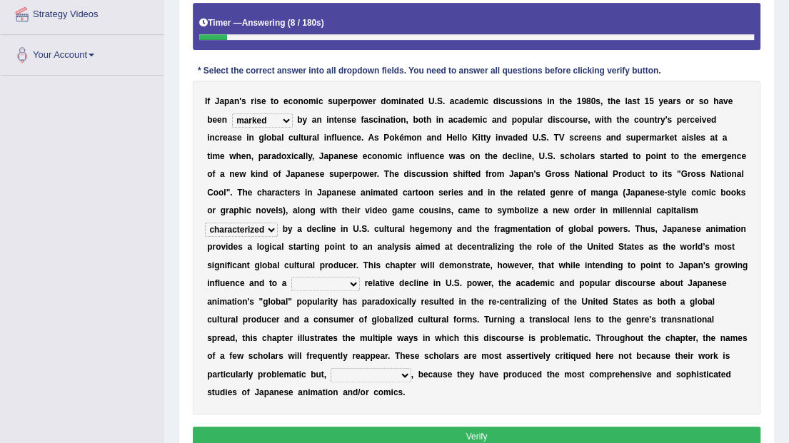
click at [278, 223] on select "pocessed characterized opposed tangled" at bounding box center [241, 230] width 73 height 14
click at [360, 277] on select "concomitant discrete proportional legitimate" at bounding box center [325, 284] width 69 height 14
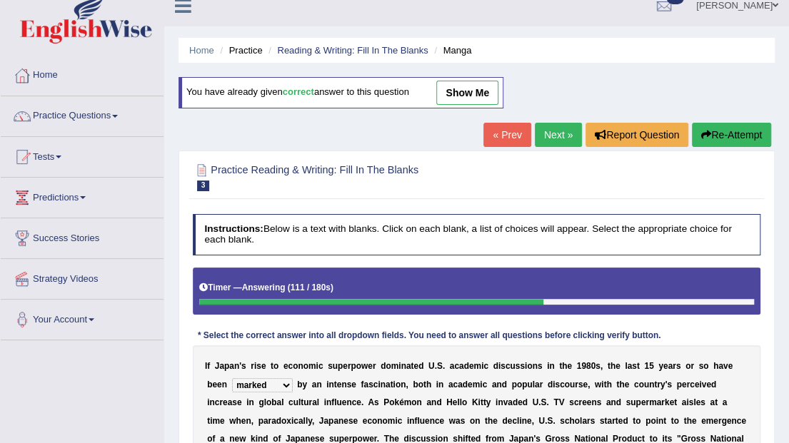
scroll to position [0, 0]
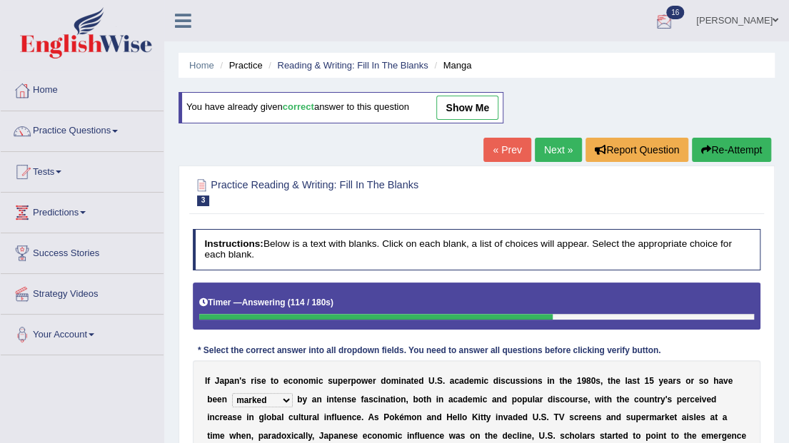
click at [675, 11] on div at bounding box center [663, 21] width 21 height 21
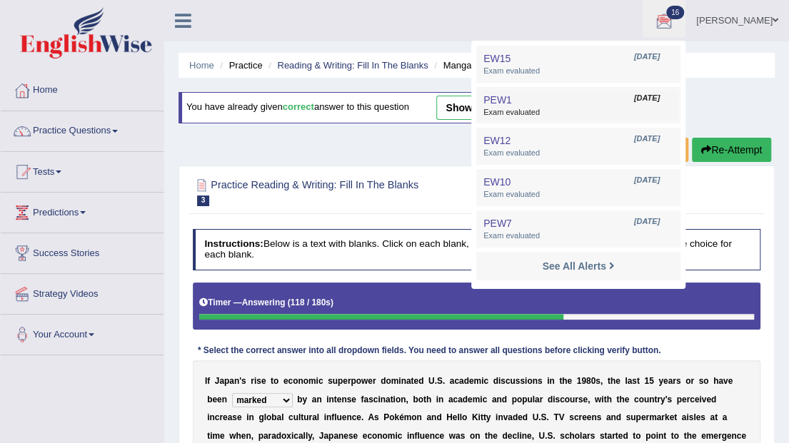
click at [512, 100] on span "PEW1" at bounding box center [497, 99] width 29 height 11
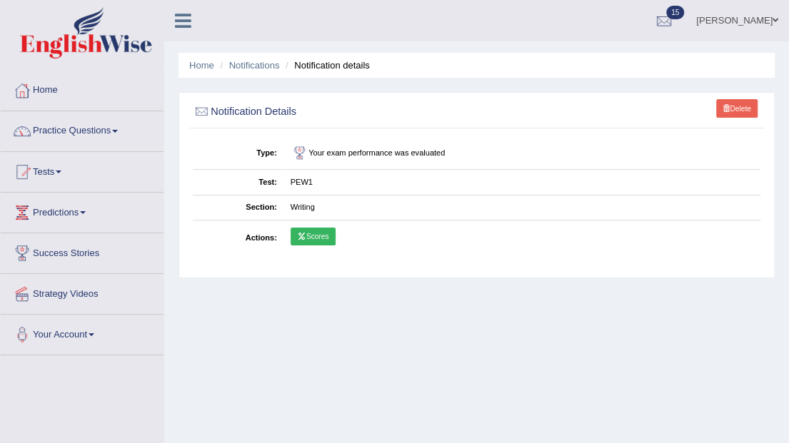
click at [319, 236] on link "Scores" at bounding box center [313, 237] width 45 height 19
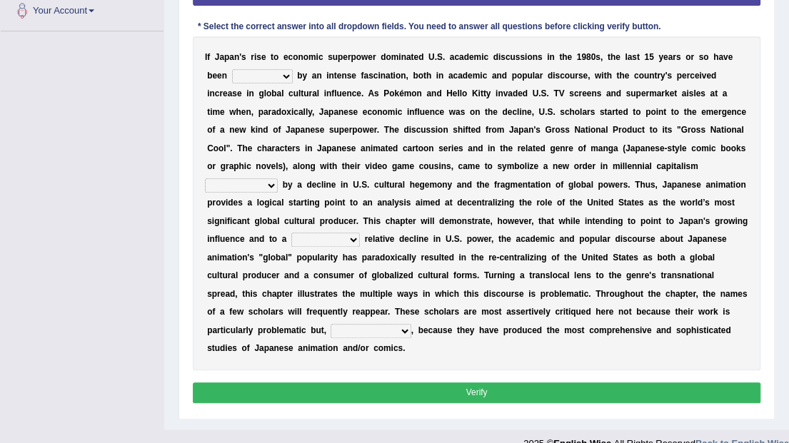
scroll to position [86, 0]
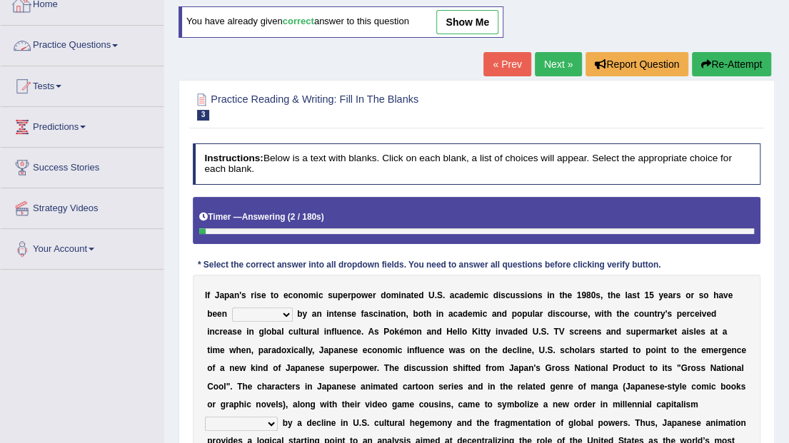
click at [49, 7] on link "Home" at bounding box center [82, 3] width 163 height 36
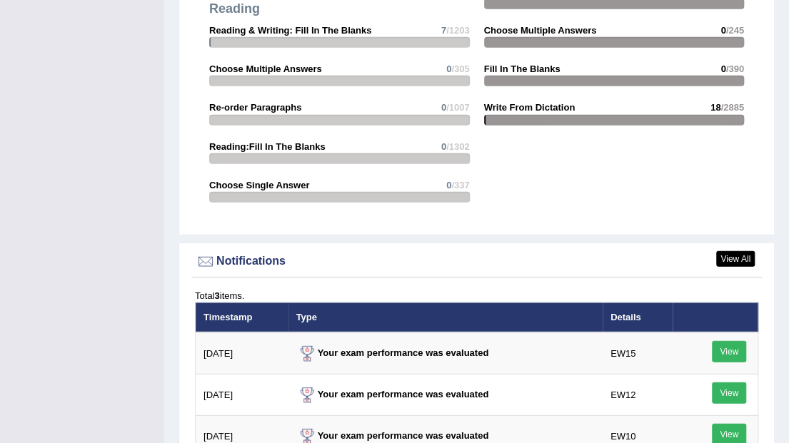
scroll to position [1665, 0]
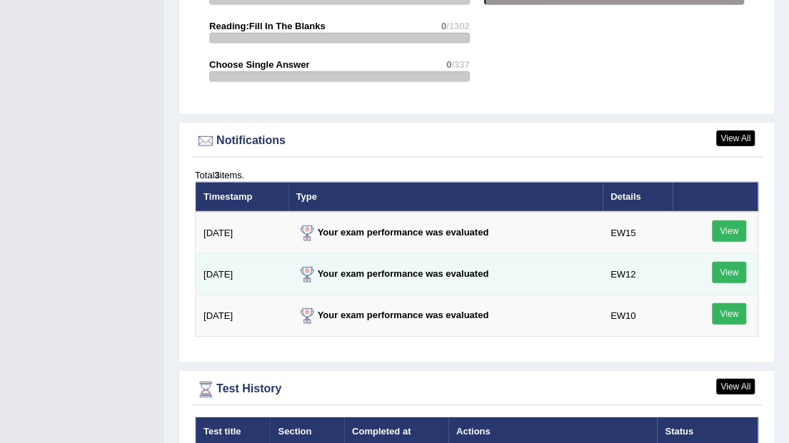
click at [425, 268] on strong "Your exam performance was evaluated" at bounding box center [392, 273] width 193 height 11
click at [724, 262] on link "View" at bounding box center [729, 272] width 34 height 21
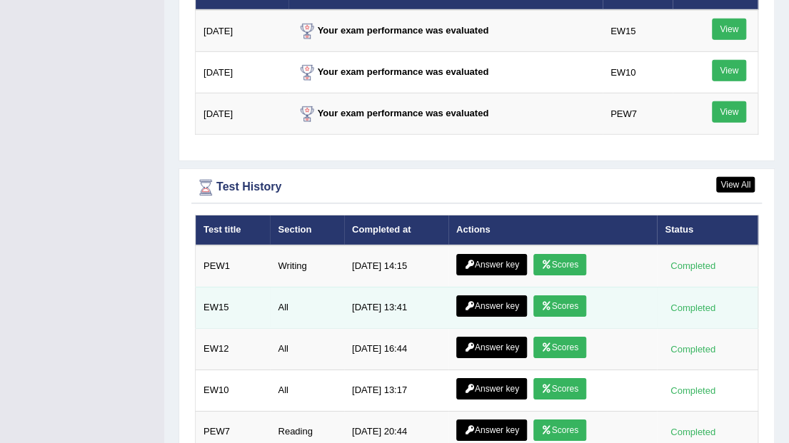
click at [478, 296] on link "Answer key" at bounding box center [491, 306] width 71 height 21
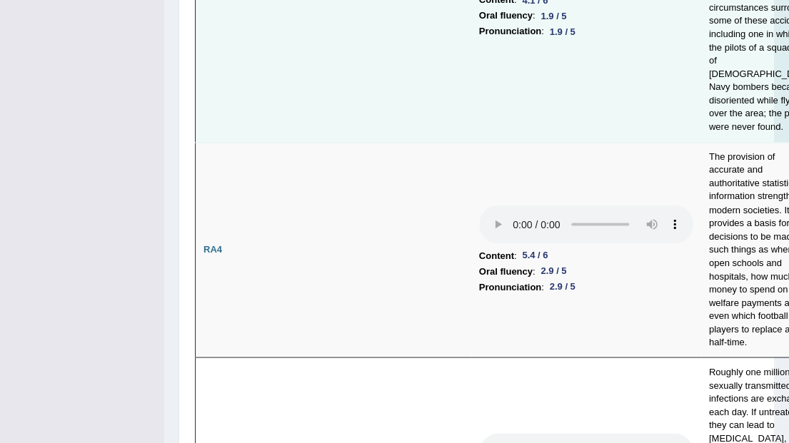
scroll to position [849, 0]
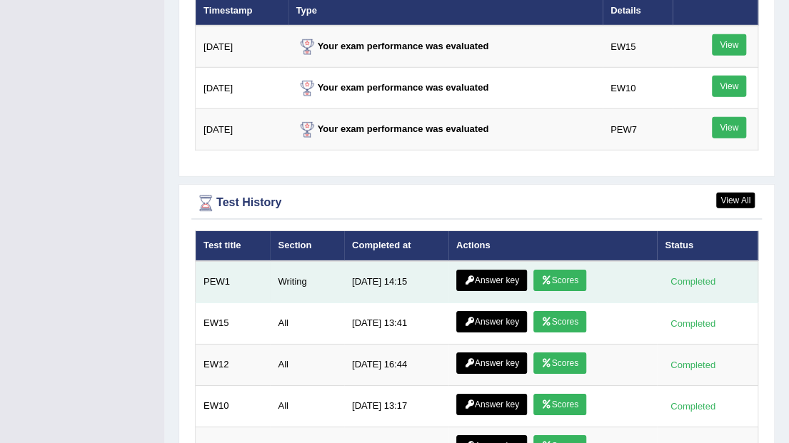
click at [492, 270] on link "Answer key" at bounding box center [491, 280] width 71 height 21
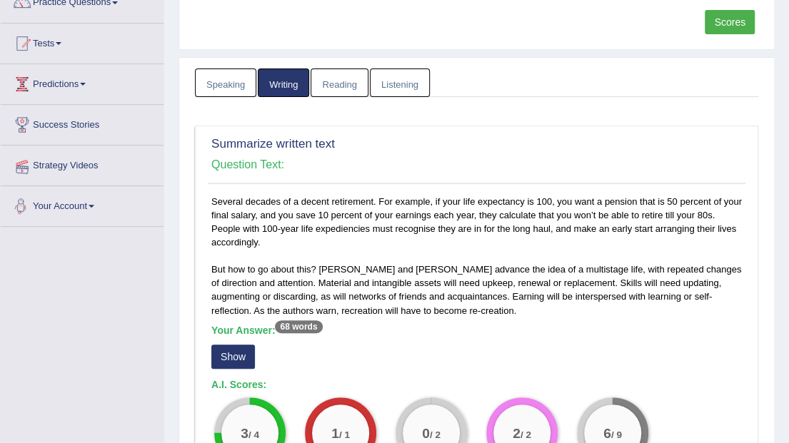
scroll to position [5, 0]
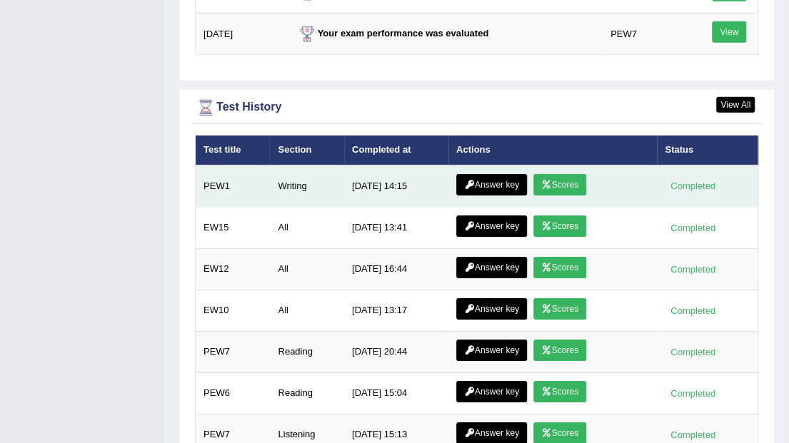
click at [567, 174] on link "Scores" at bounding box center [559, 184] width 53 height 21
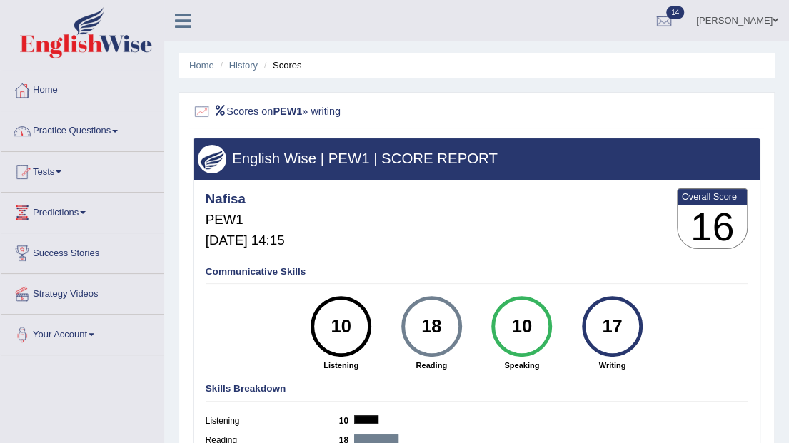
click at [36, 90] on link "Home" at bounding box center [82, 89] width 163 height 36
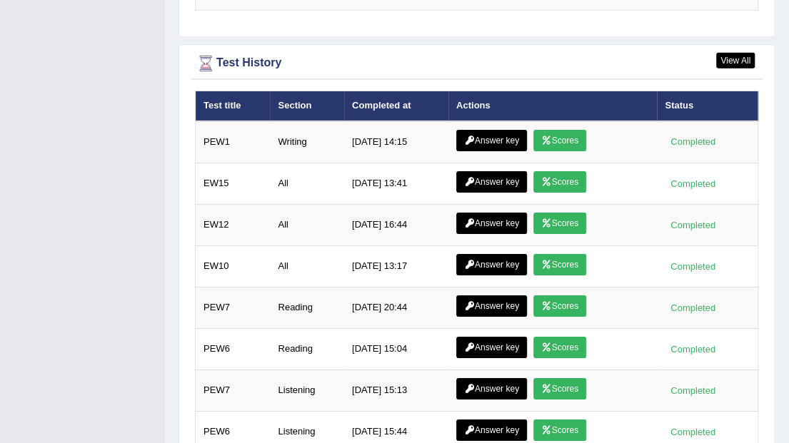
scroll to position [1999, 0]
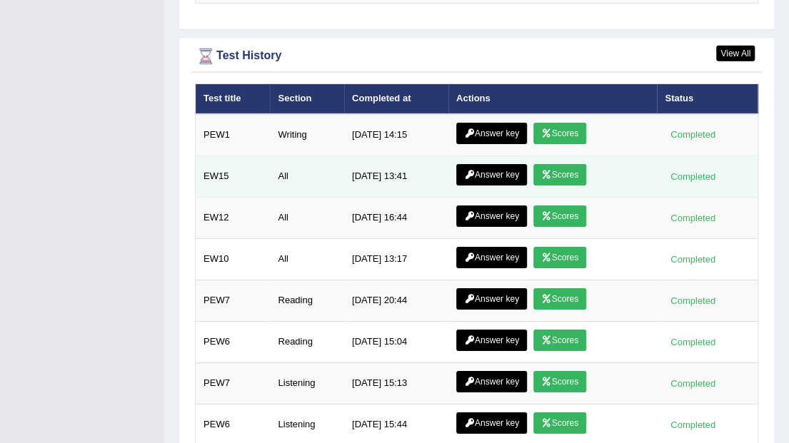
click at [555, 164] on link "Scores" at bounding box center [559, 174] width 53 height 21
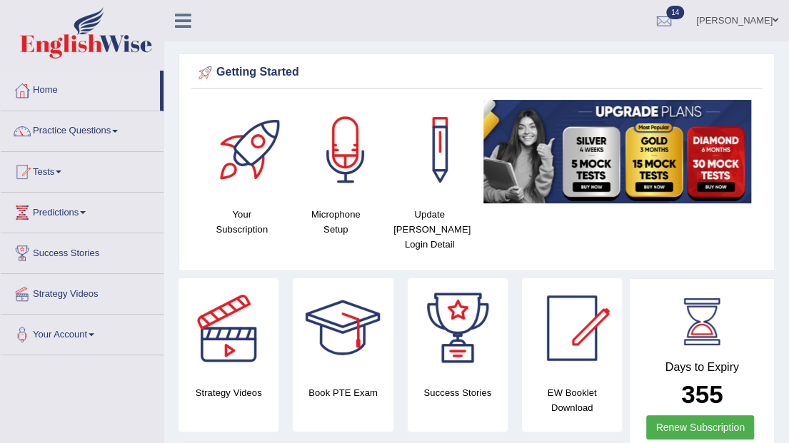
click at [774, 23] on span at bounding box center [775, 20] width 6 height 9
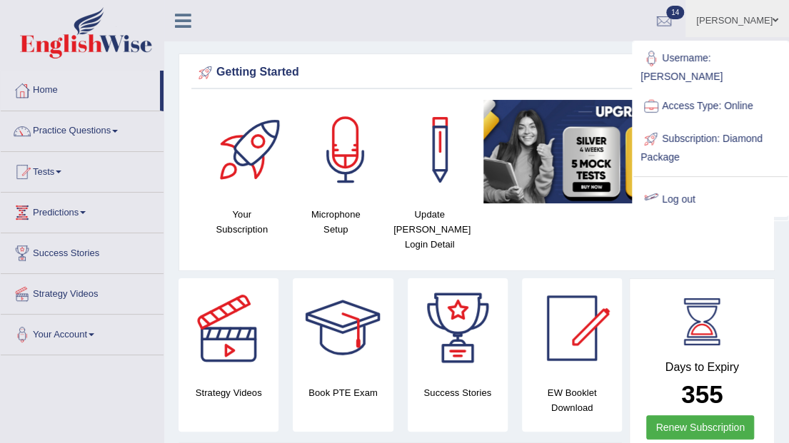
click at [688, 188] on link "Log out" at bounding box center [710, 199] width 154 height 33
